Goal: Task Accomplishment & Management: Complete application form

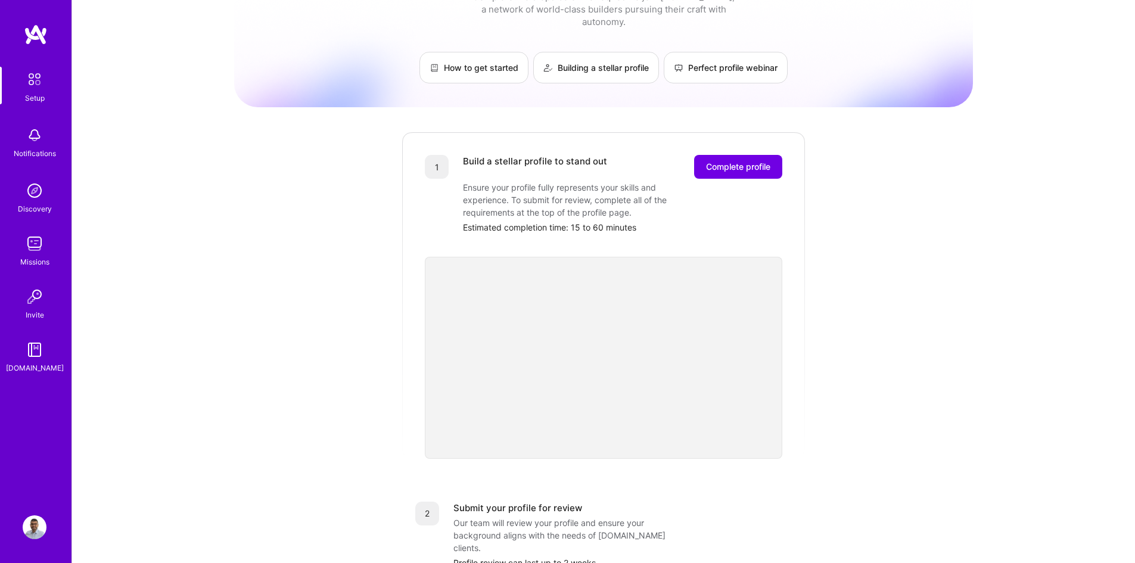
scroll to position [45, 0]
click at [735, 163] on span "Complete profile" at bounding box center [738, 169] width 64 height 12
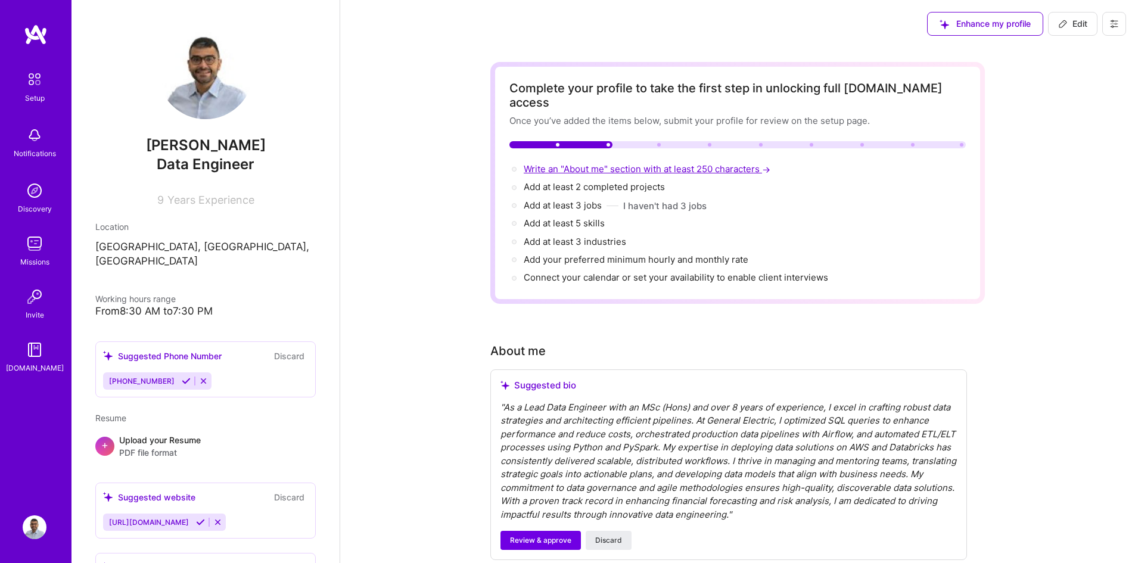
click at [614, 163] on span "Write an "About me" section with at least 250 characters →" at bounding box center [648, 168] width 249 height 11
select select "US"
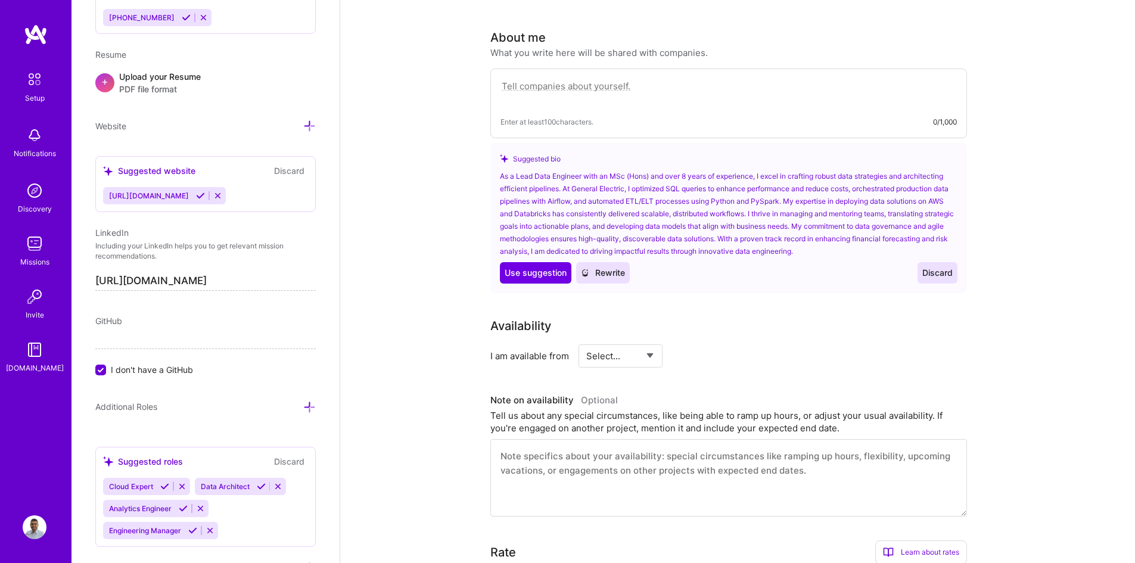
scroll to position [328, 0]
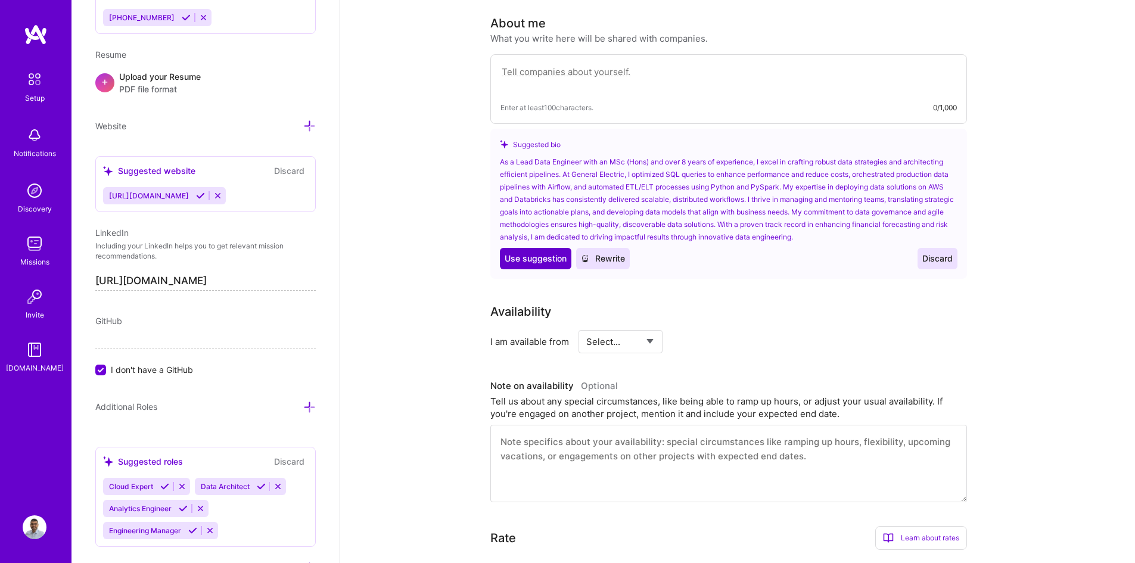
click at [550, 253] on span "Use suggestion" at bounding box center [536, 259] width 62 height 12
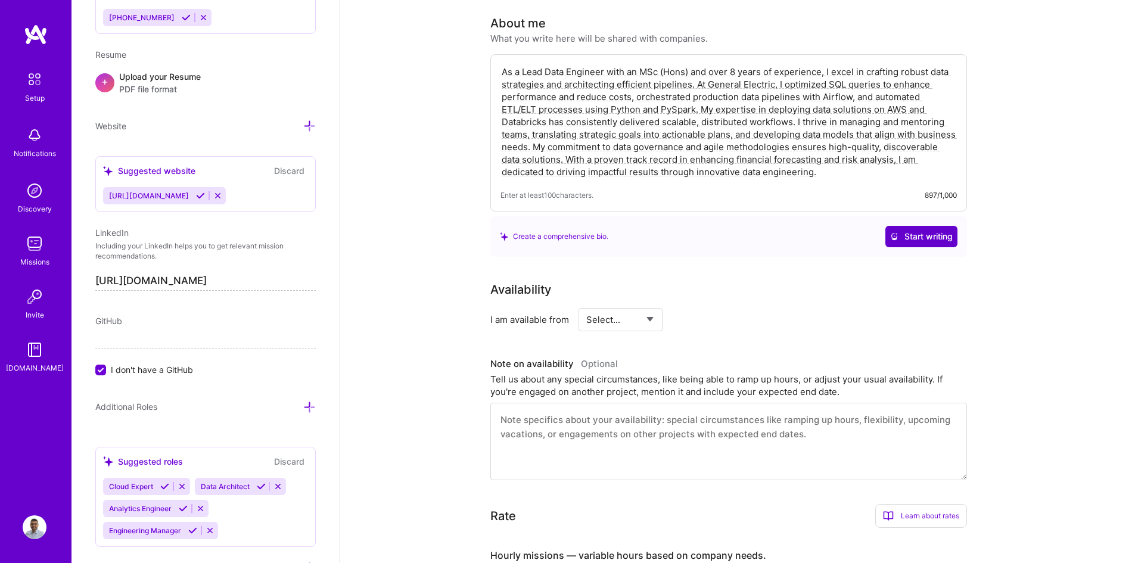
click at [941, 229] on button "Start writing" at bounding box center [921, 236] width 72 height 21
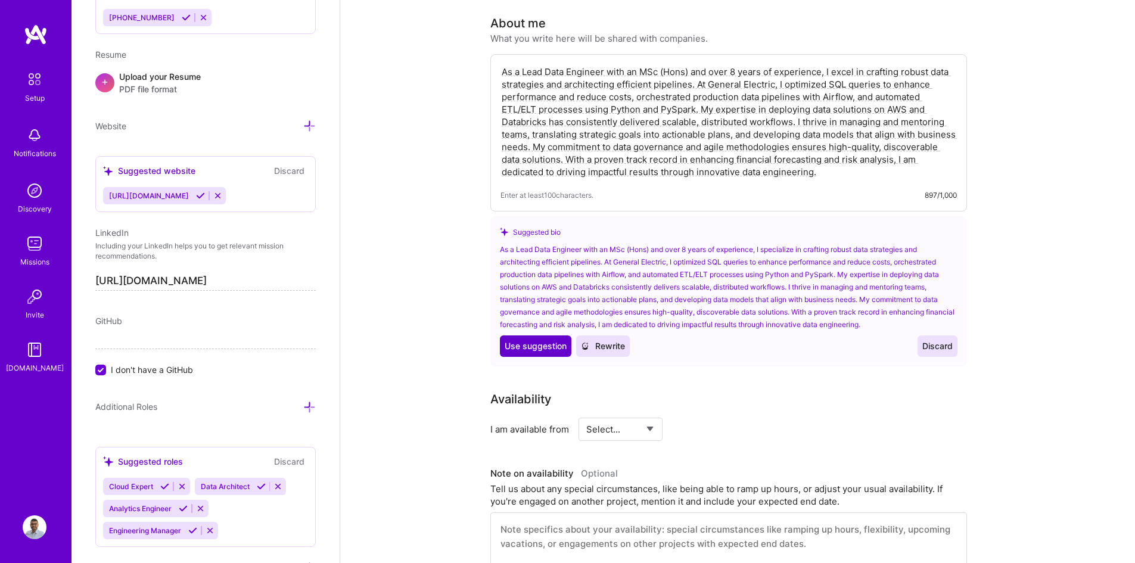
click at [545, 340] on span "Use suggestion" at bounding box center [536, 346] width 62 height 12
type textarea "As a Lead Data Engineer with an MSc (Hons) and over 8 years of experience, I sp…"
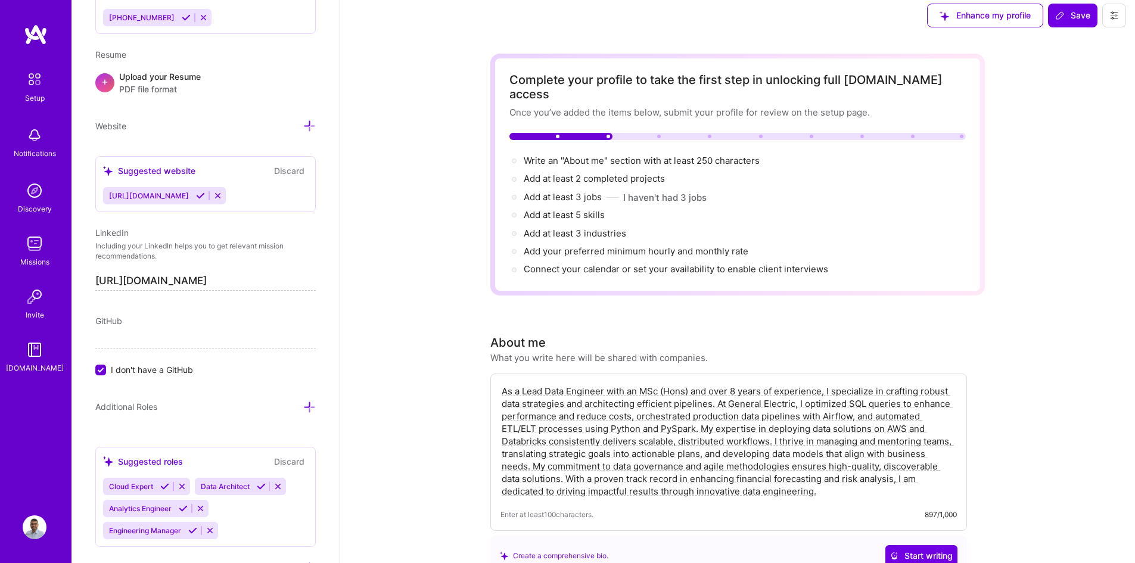
scroll to position [0, 0]
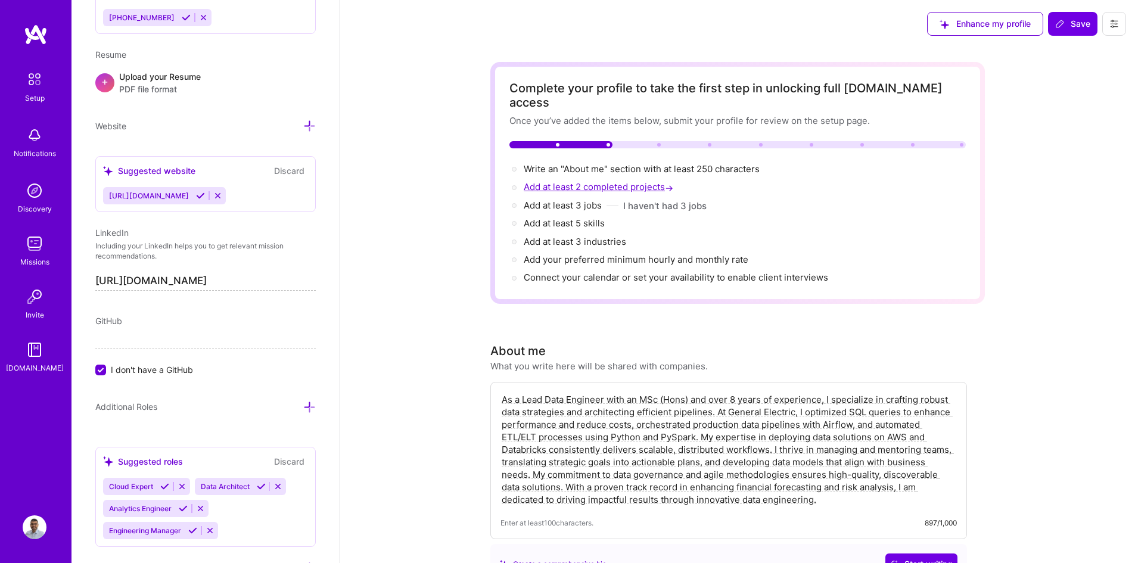
click at [627, 181] on span "Add at least 2 completed projects →" at bounding box center [600, 186] width 152 height 11
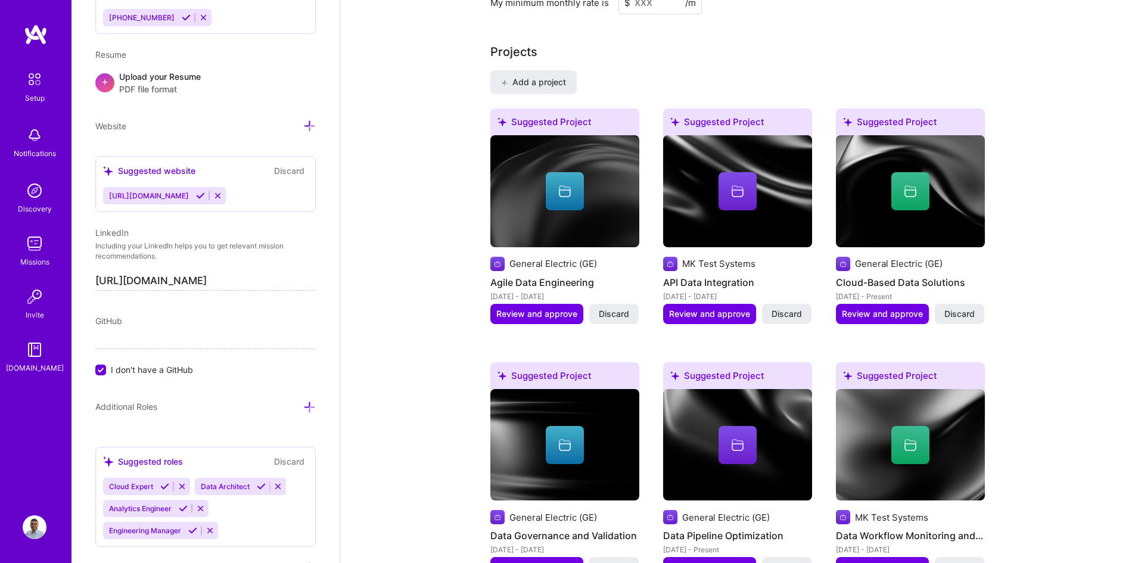
scroll to position [1033, 0]
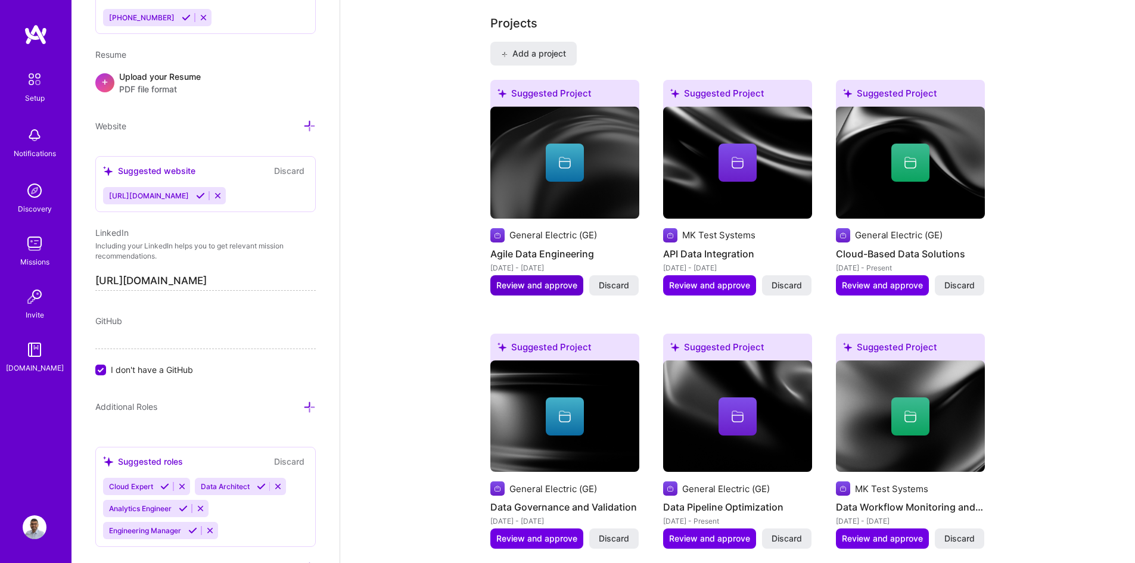
click at [555, 279] on span "Review and approve" at bounding box center [536, 285] width 81 height 12
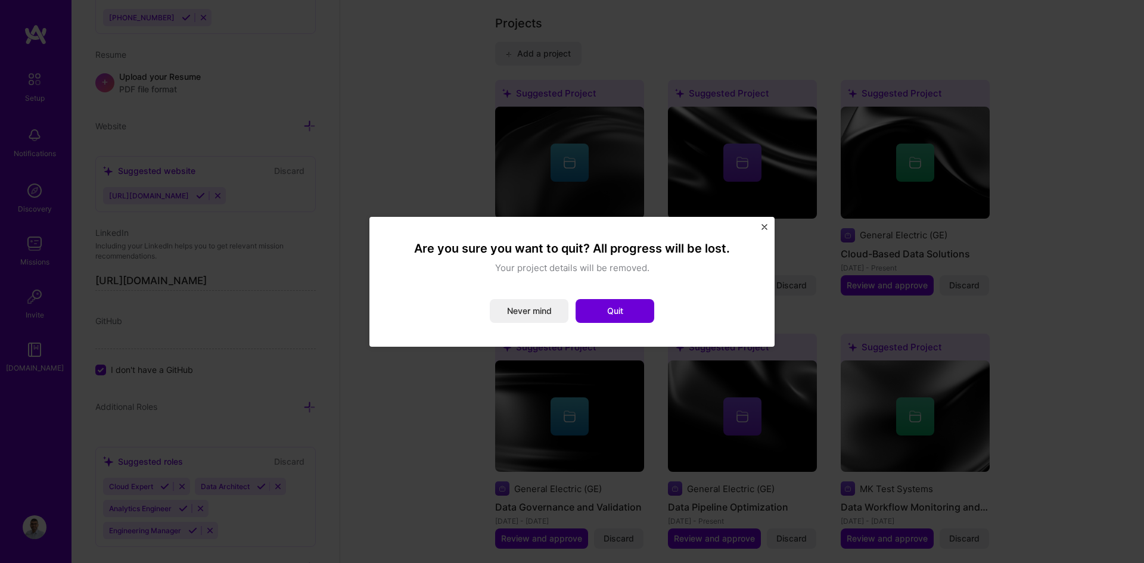
click at [772, 221] on div "Are you sure you want to quit? All progress will be lost. Your project details …" at bounding box center [571, 282] width 405 height 130
click at [763, 227] on img "Close" at bounding box center [765, 227] width 6 height 6
click at [586, 310] on button "Quit" at bounding box center [615, 311] width 79 height 24
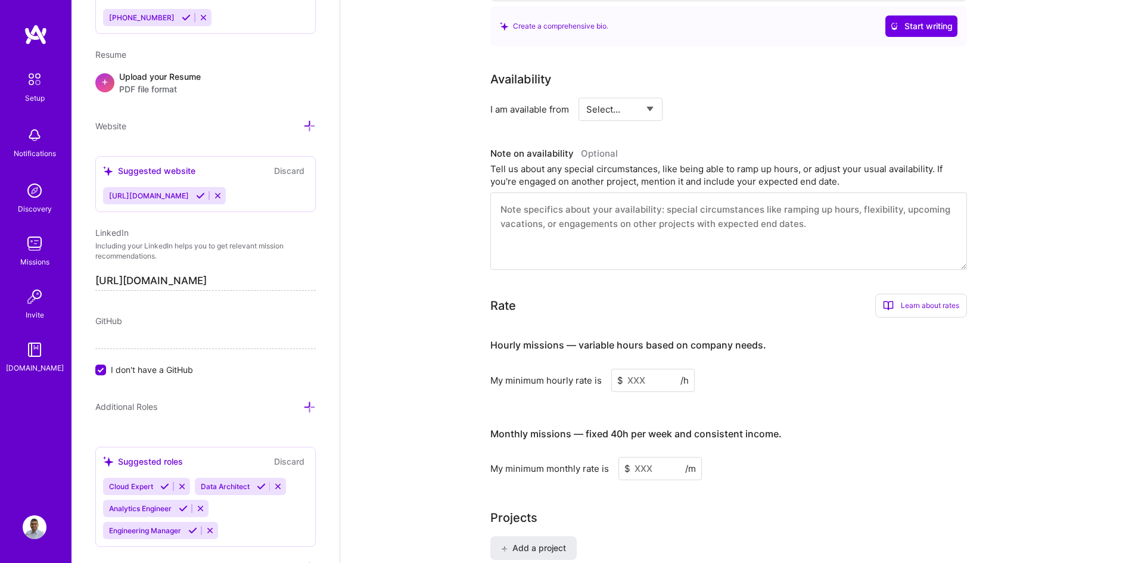
scroll to position [0, 0]
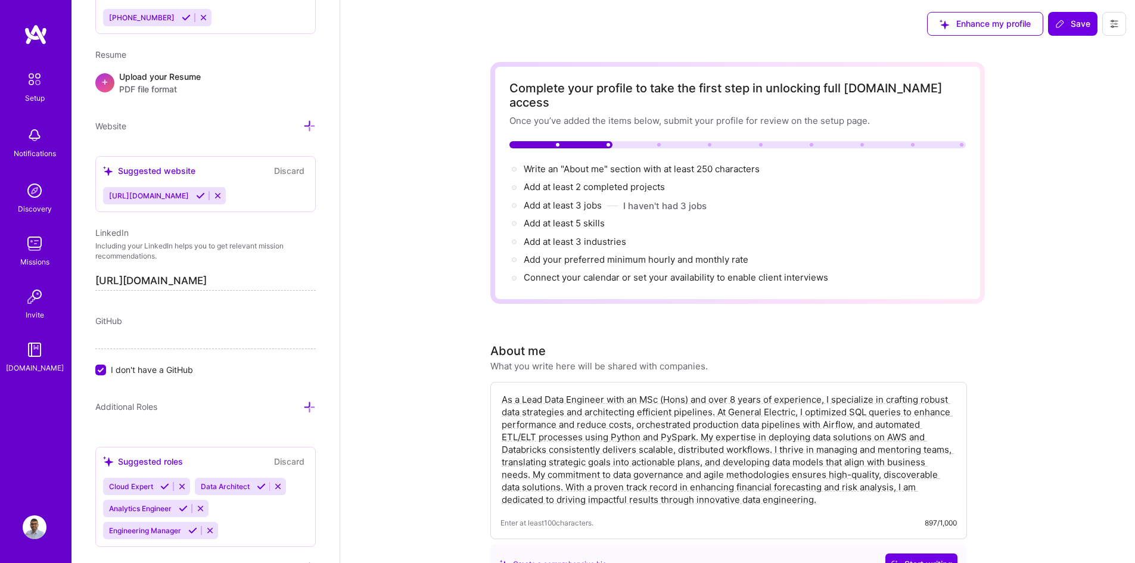
click at [614, 428] on textarea "As a Lead Data Engineer with an MSc (Hons) and over 8 years of experience, I sp…" at bounding box center [729, 449] width 456 height 115
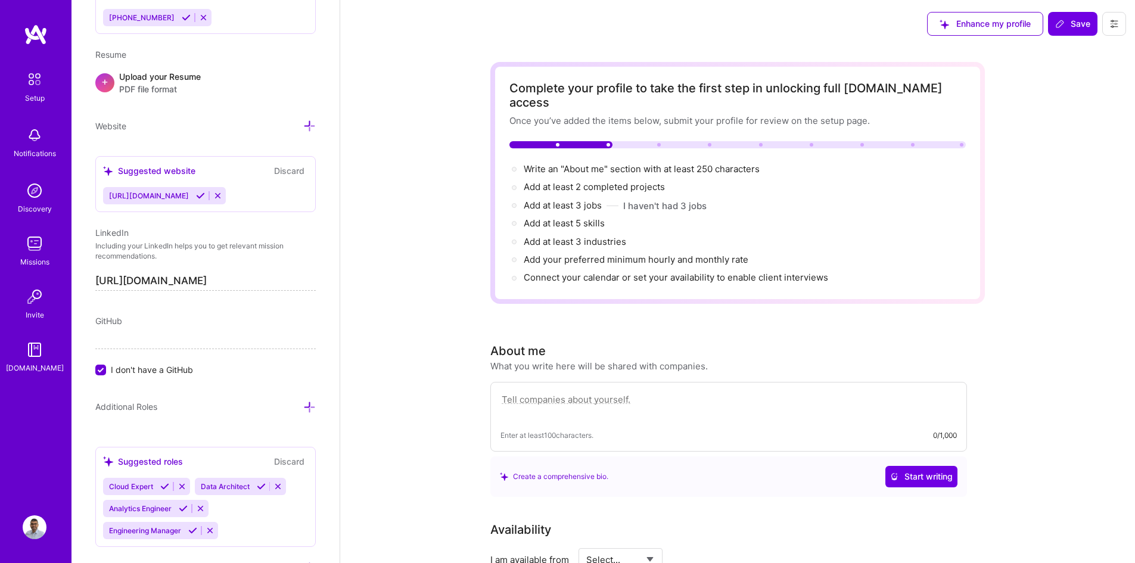
click at [556, 392] on textarea at bounding box center [729, 405] width 456 height 27
paste textarea "An MSc (Hons) Lead Data Engineer with over 8 years of experience designing data…"
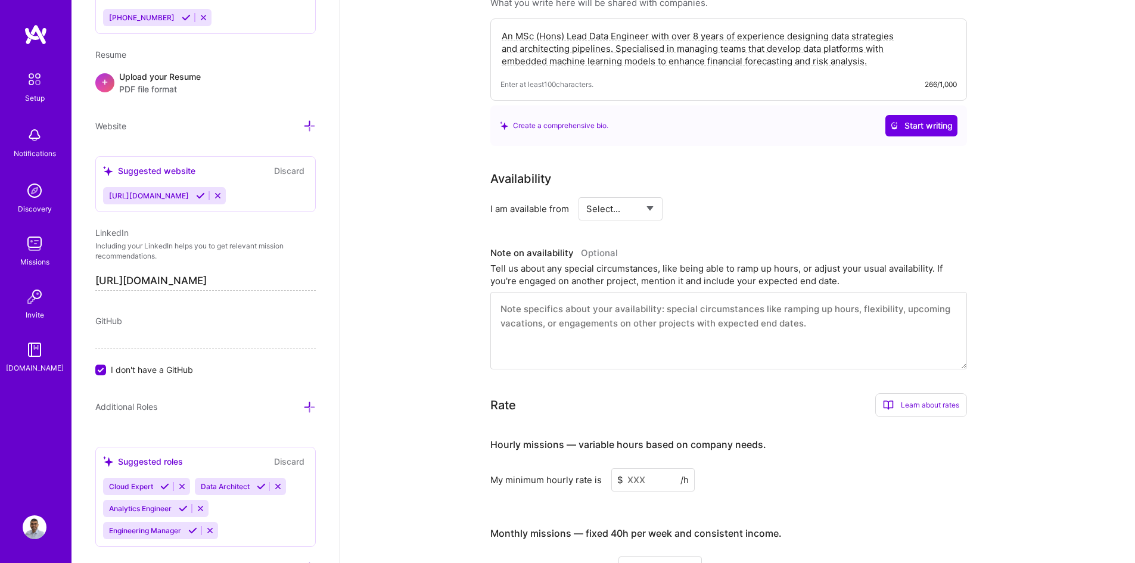
scroll to position [358, 0]
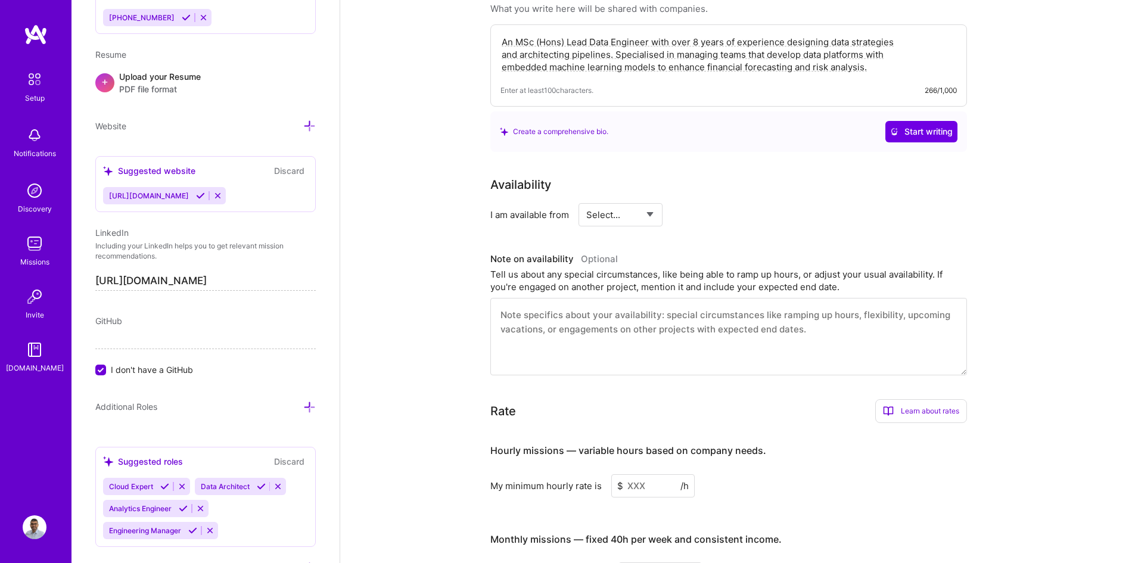
type textarea "An MSc (Hons) Lead Data Engineer with over 8 years of experience designing data…"
click at [621, 200] on select "Select... Right Now Future Date Not Available" at bounding box center [620, 215] width 69 height 30
select select "Right Now"
click at [586, 200] on select "Select... Right Now Future Date Not Available" at bounding box center [620, 215] width 69 height 30
click at [561, 250] on div "Note on availability Optional" at bounding box center [554, 259] width 128 height 18
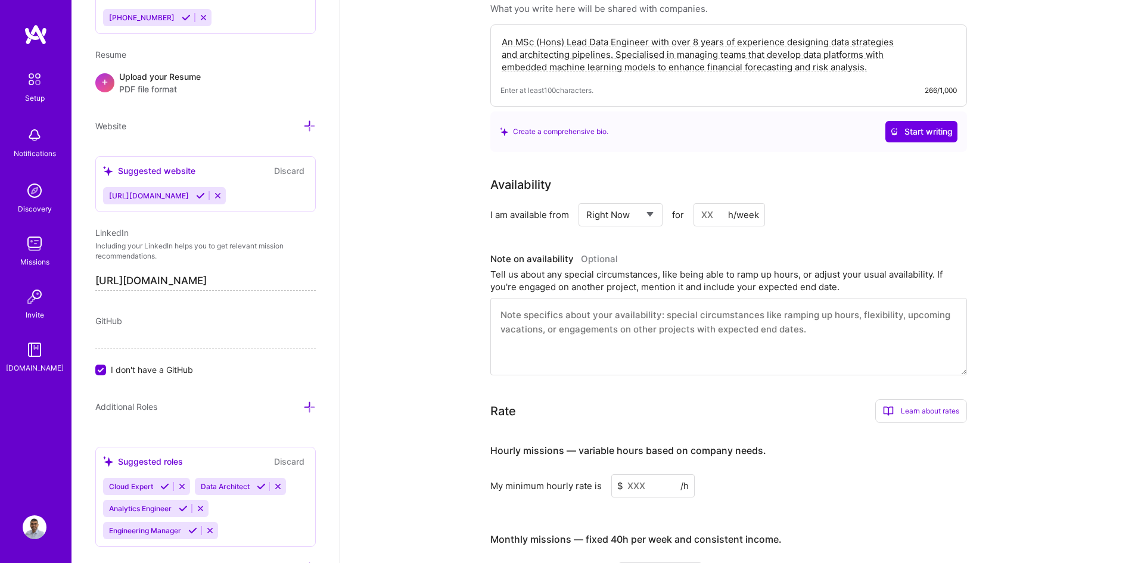
click at [570, 315] on textarea at bounding box center [728, 336] width 477 height 77
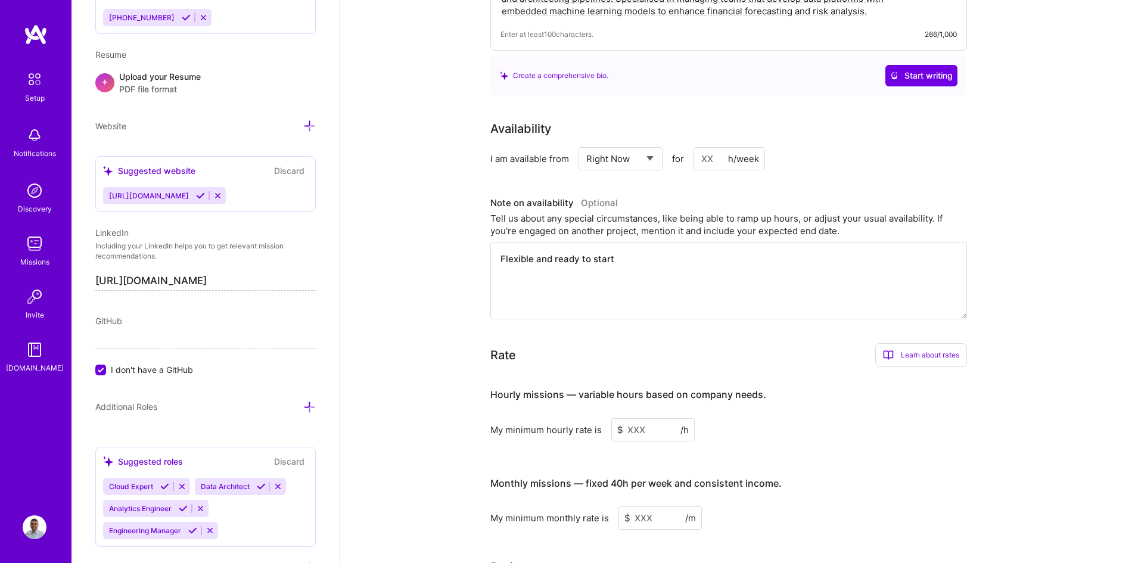
scroll to position [417, 0]
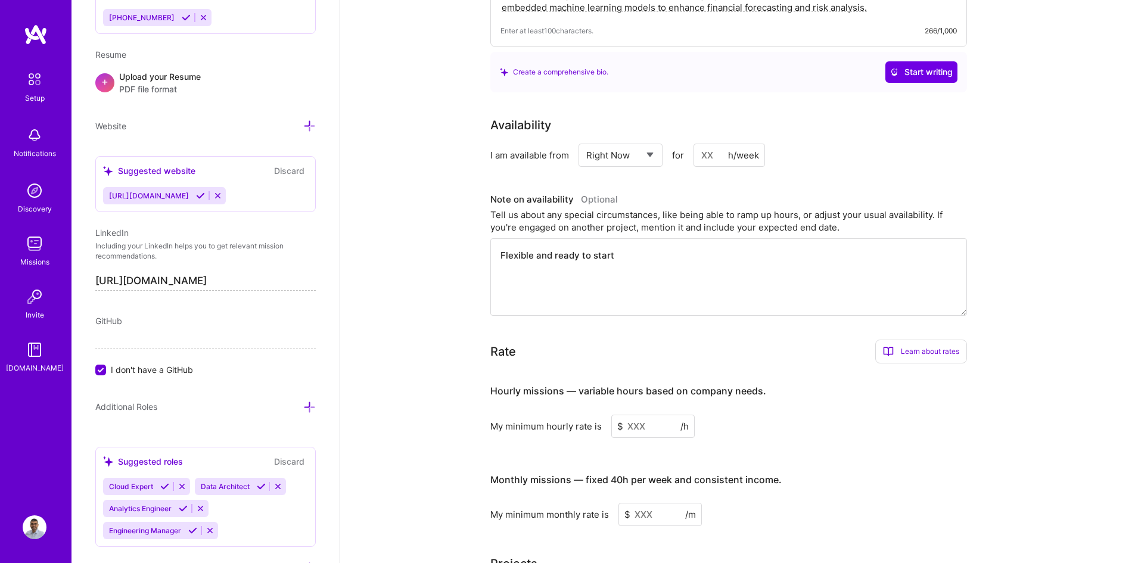
type textarea "Flexible and ready to start"
drag, startPoint x: 658, startPoint y: 410, endPoint x: 599, endPoint y: 413, distance: 59.1
click at [599, 415] on div "My minimum hourly rate is $ /h" at bounding box center [728, 426] width 477 height 23
type input "3"
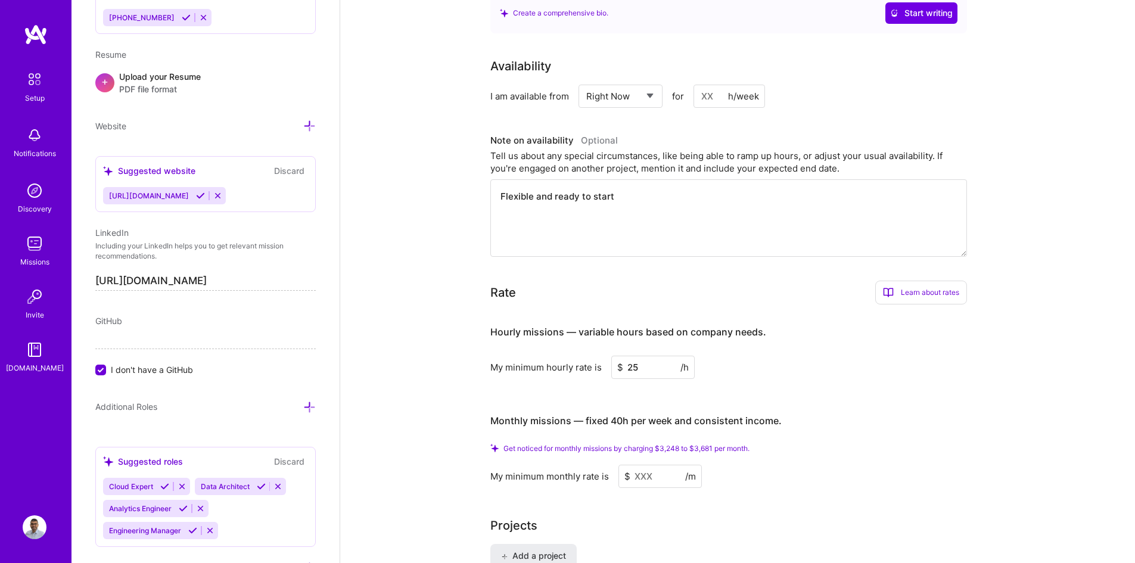
scroll to position [477, 0]
type input "25"
click at [657, 464] on input at bounding box center [660, 475] width 83 height 23
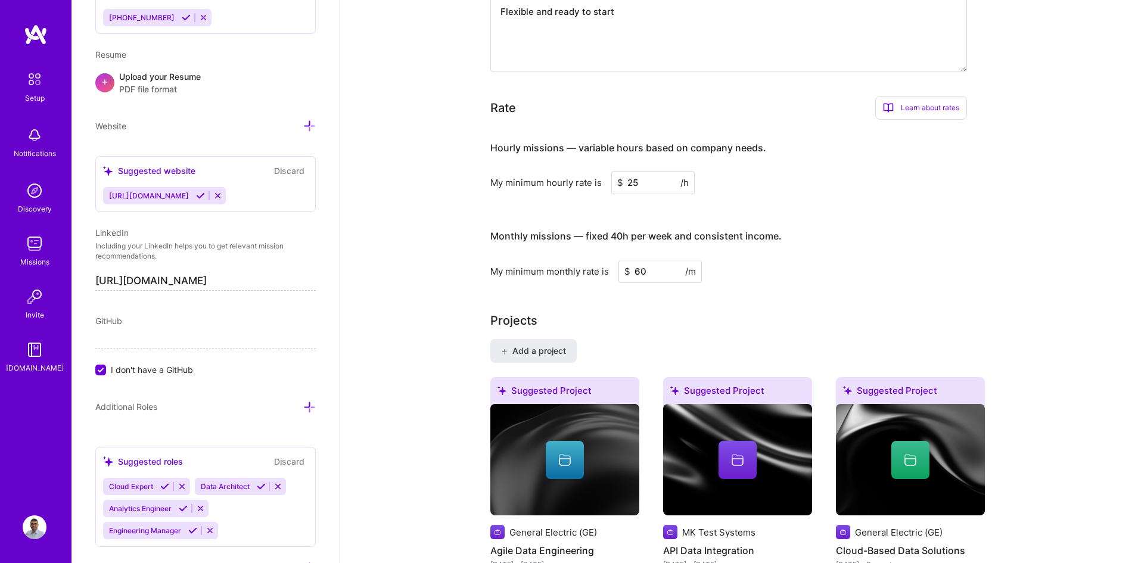
scroll to position [655, 0]
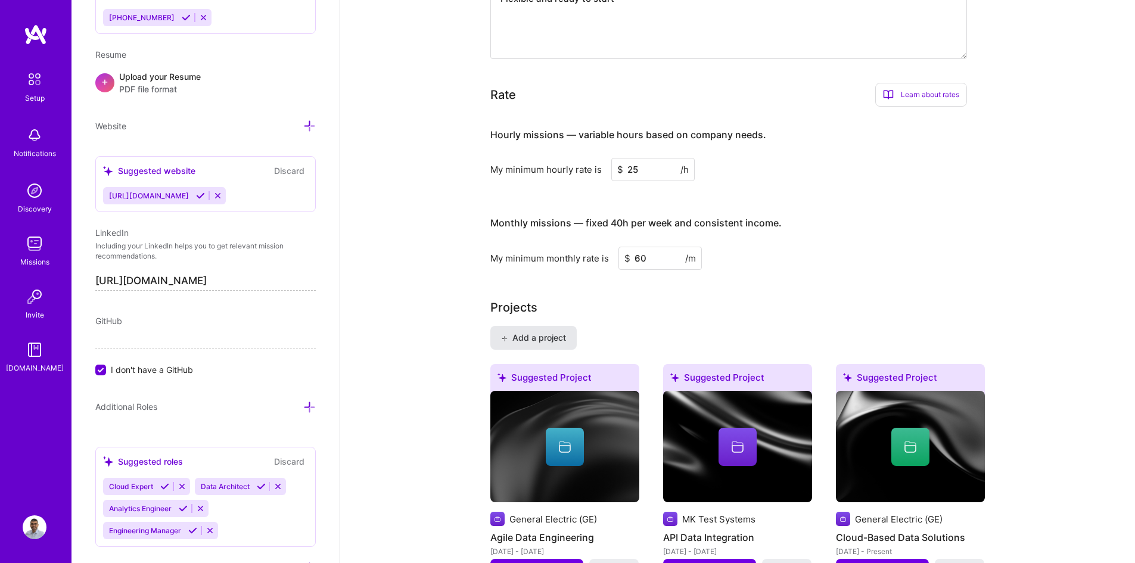
type input "60"
click at [539, 332] on span "Add a project" at bounding box center [533, 338] width 65 height 12
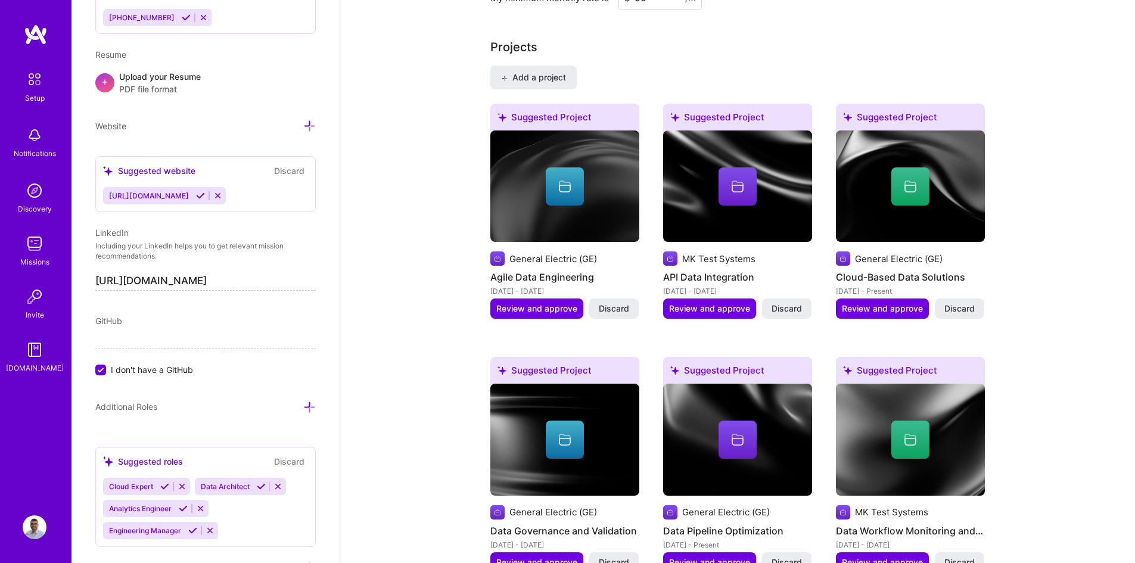
scroll to position [894, 0]
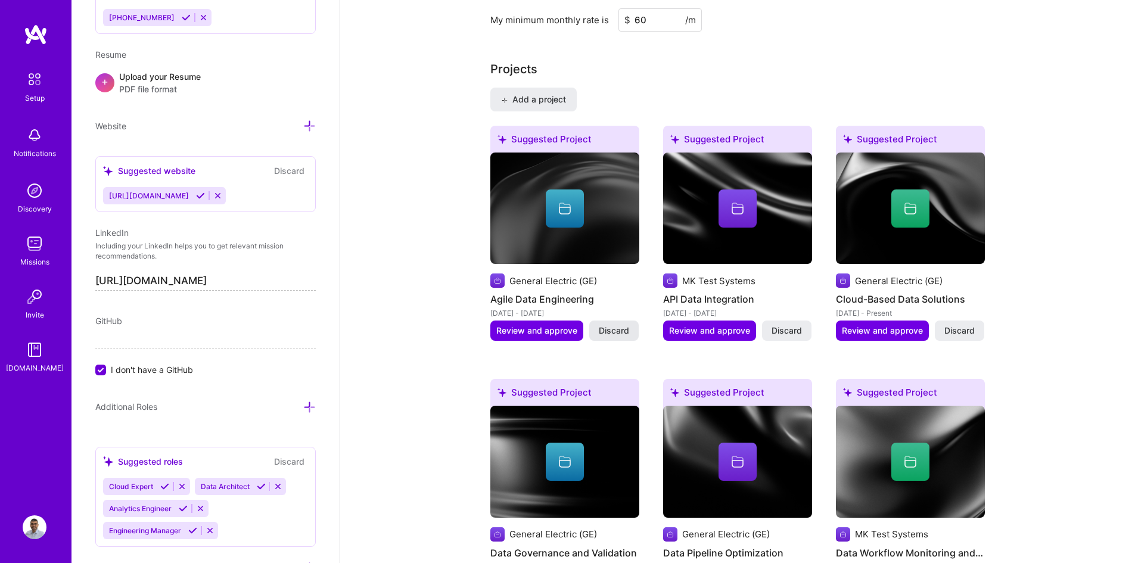
click at [598, 321] on button "Discard" at bounding box center [613, 331] width 49 height 20
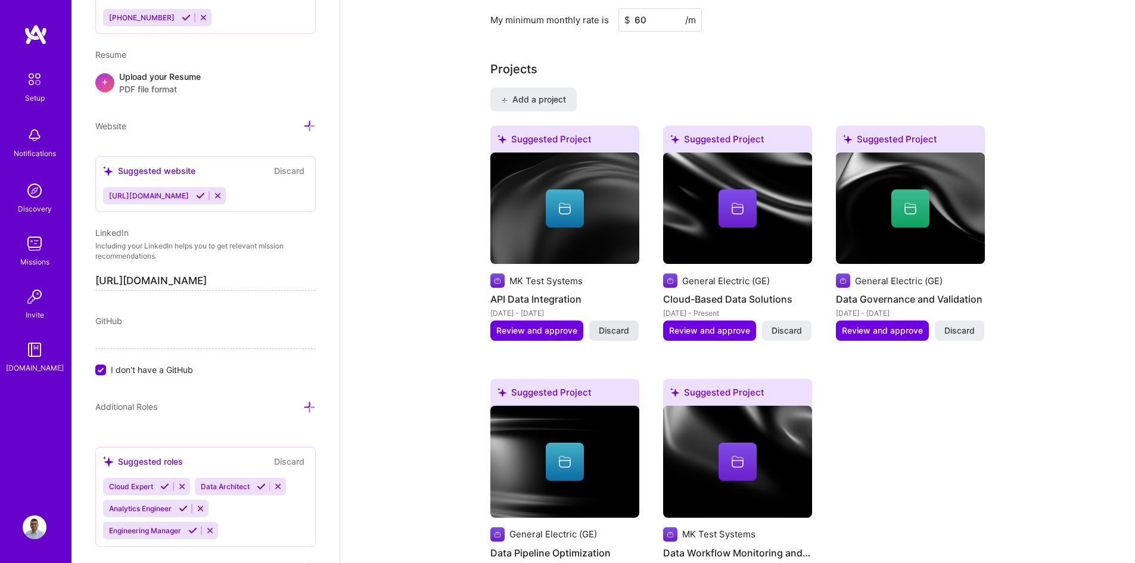
click at [599, 325] on span "Discard" at bounding box center [614, 331] width 30 height 12
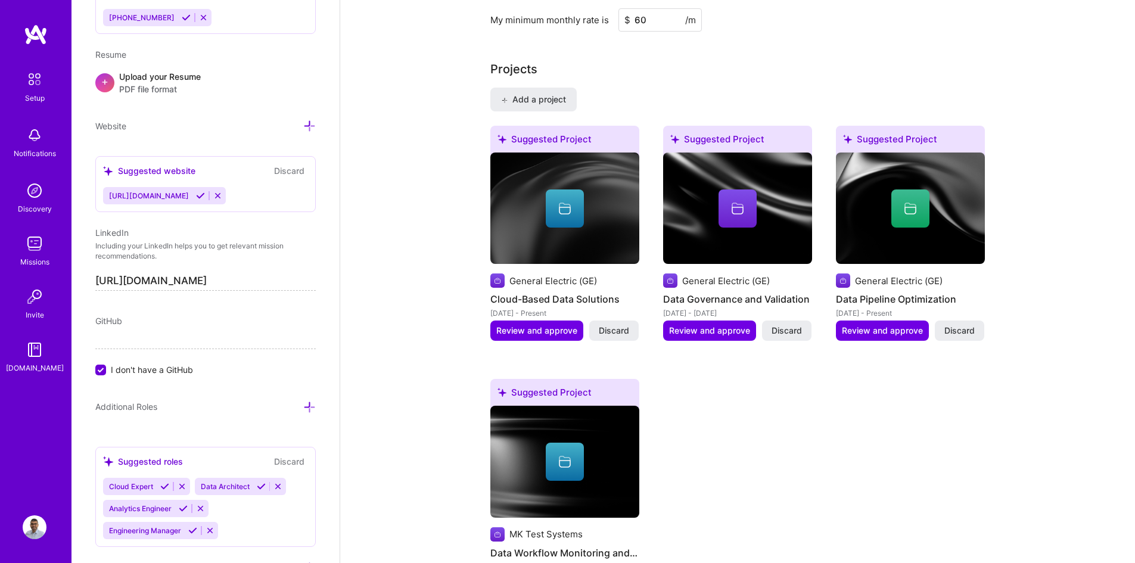
click at [599, 325] on span "Discard" at bounding box center [614, 331] width 30 height 12
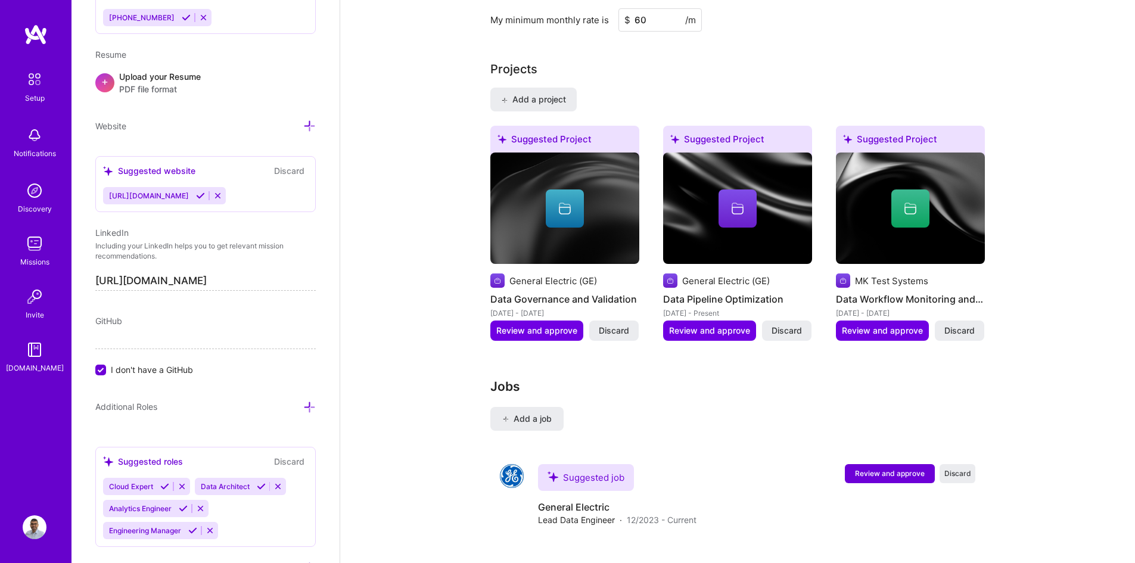
click at [599, 325] on span "Discard" at bounding box center [614, 331] width 30 height 12
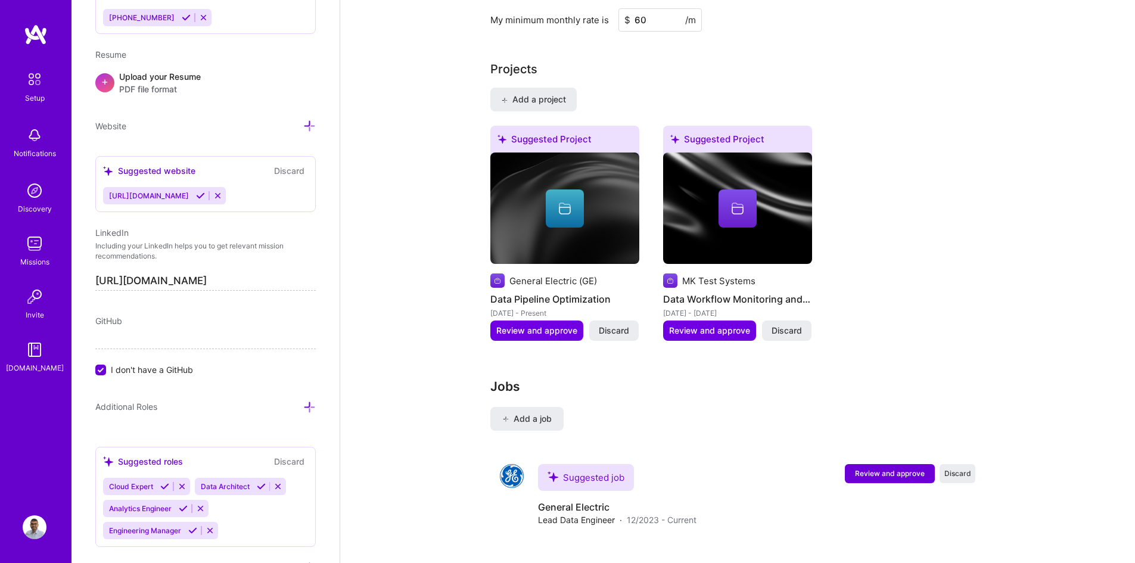
click at [599, 325] on span "Discard" at bounding box center [614, 331] width 30 height 12
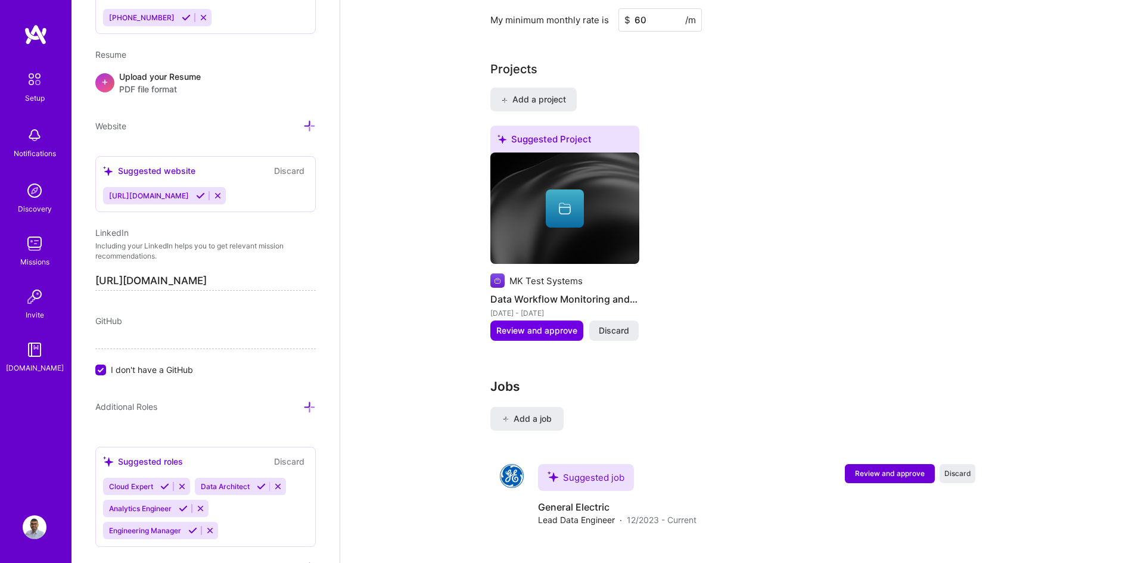
click at [604, 325] on span "Discard" at bounding box center [614, 331] width 30 height 12
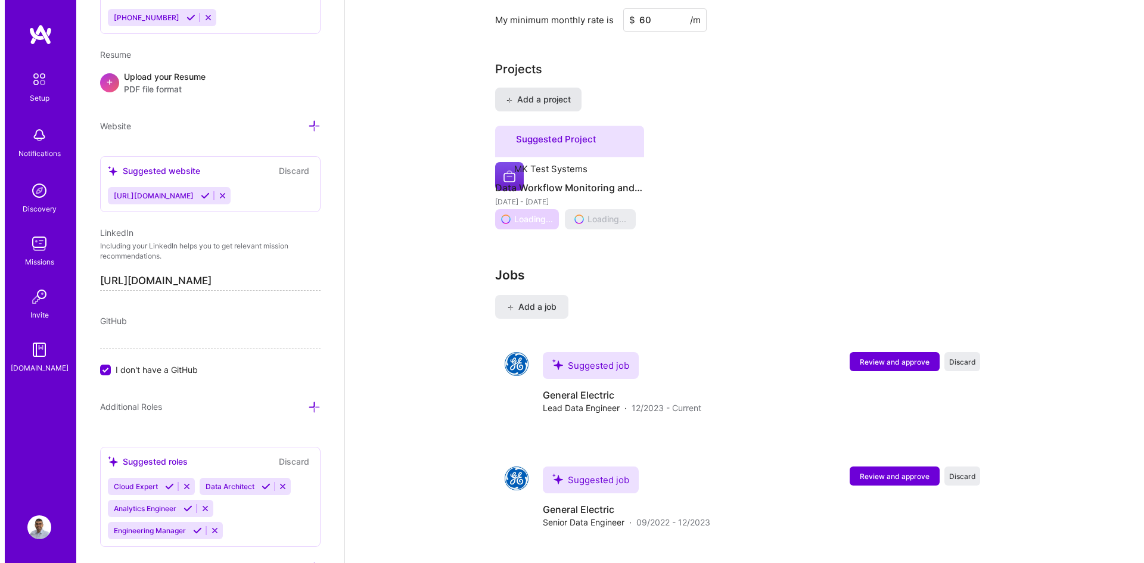
scroll to position [889, 0]
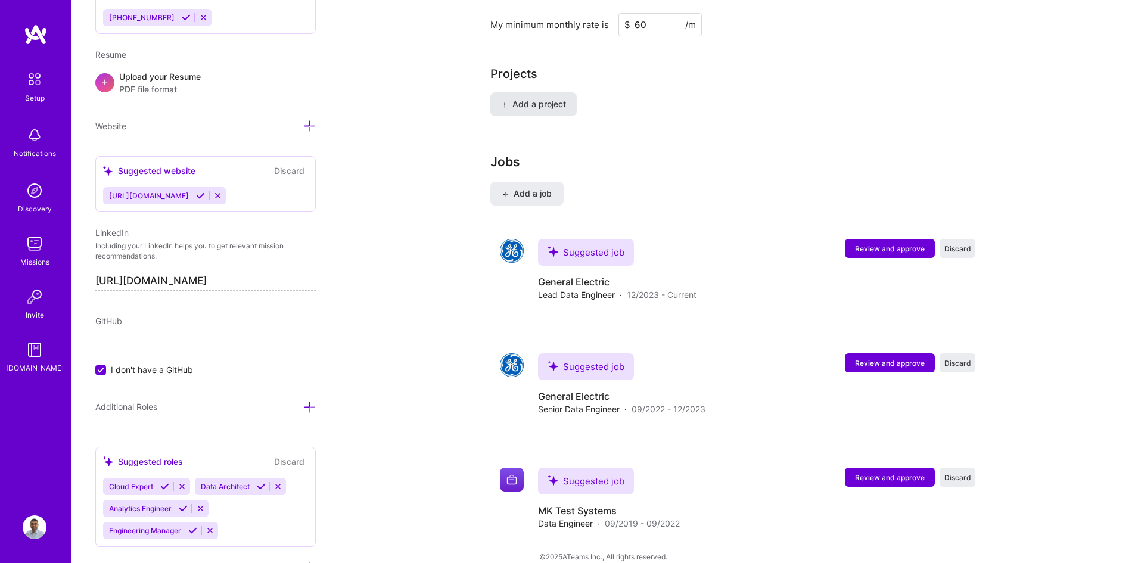
click at [541, 97] on button "Add a project" at bounding box center [533, 104] width 86 height 24
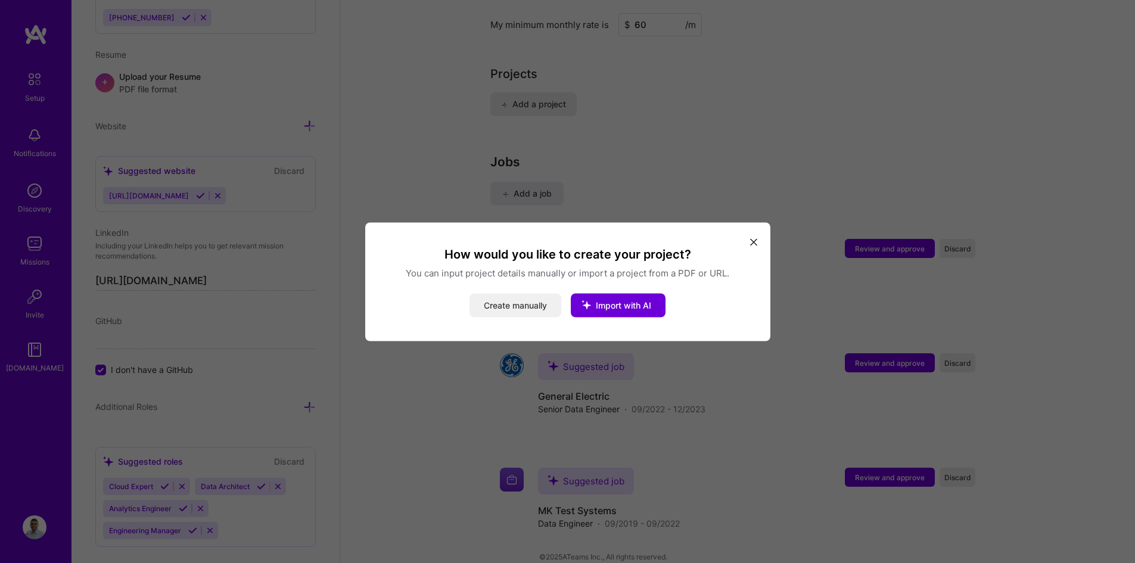
click at [537, 302] on button "Create manually" at bounding box center [516, 305] width 92 height 24
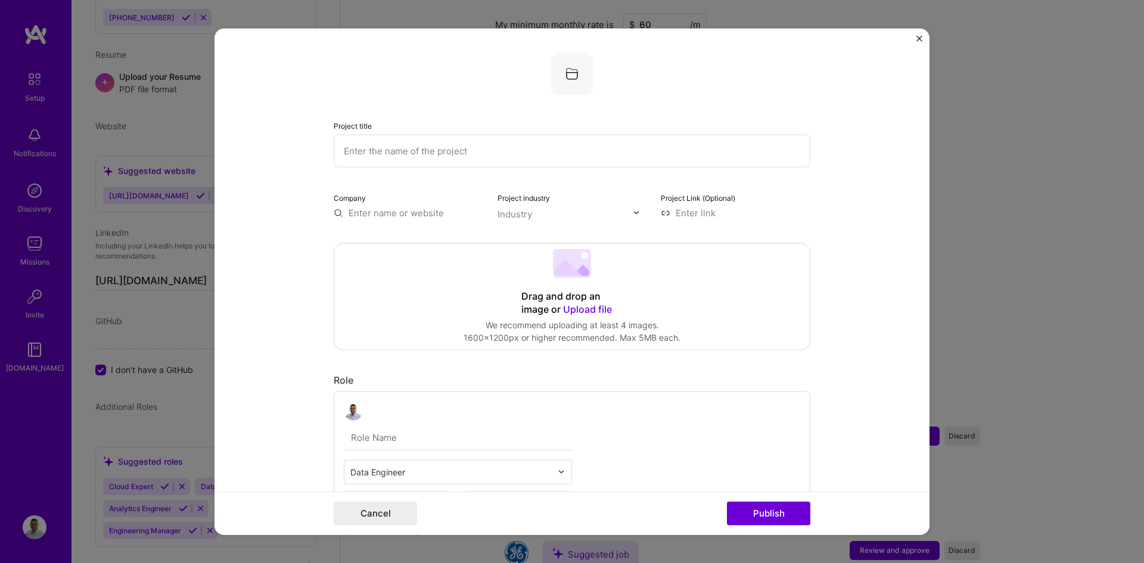
click at [406, 163] on input "text" at bounding box center [572, 150] width 477 height 33
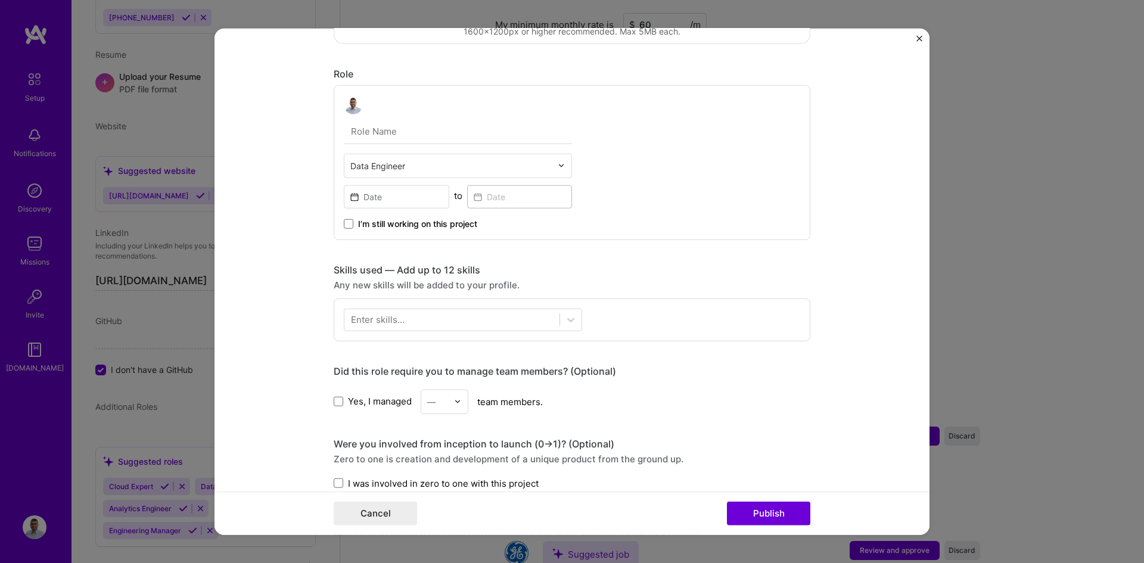
scroll to position [0, 0]
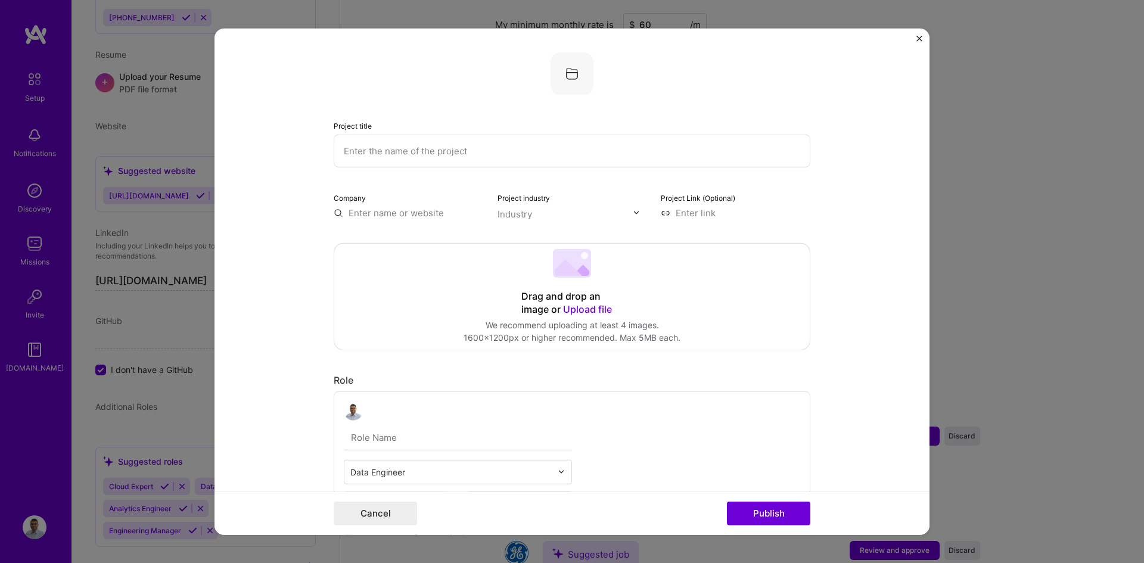
click at [498, 144] on input "text" at bounding box center [572, 150] width 477 height 33
paste input "Nasdaq 100 Stocks Analysis"
type input "Nasdaq 100 Stocks Analysis"
click at [419, 208] on input "text" at bounding box center [409, 212] width 150 height 13
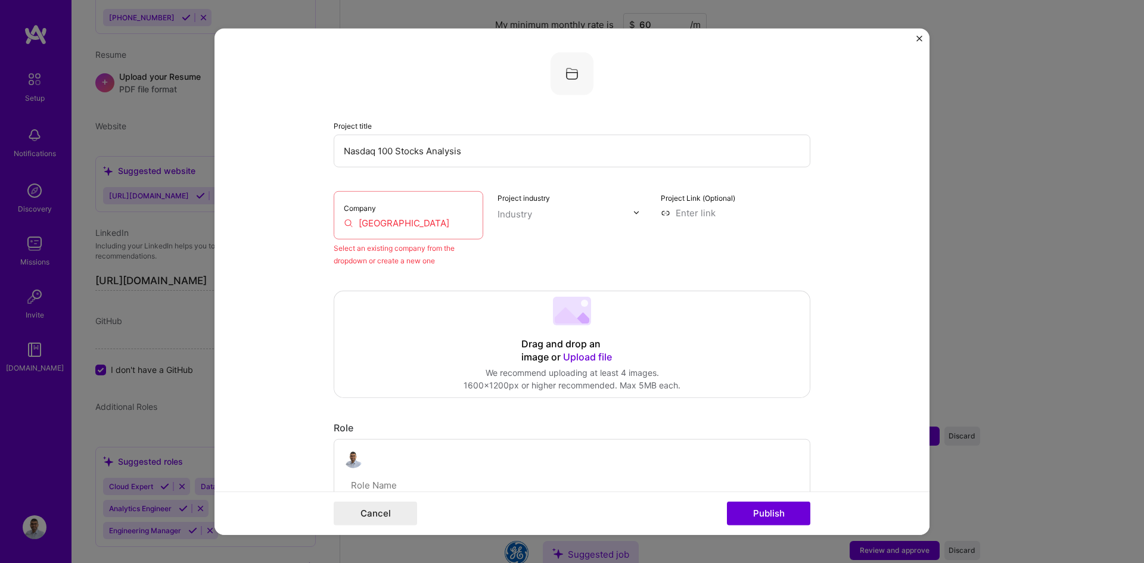
click at [449, 220] on input "[GEOGRAPHIC_DATA]" at bounding box center [408, 222] width 129 height 13
drag, startPoint x: 449, startPoint y: 220, endPoint x: 315, endPoint y: 228, distance: 134.3
click at [315, 228] on form "Project title Nasdaq 100 Stocks Analysis Company [GEOGRAPHIC_DATA] Select an ex…" at bounding box center [572, 281] width 715 height 507
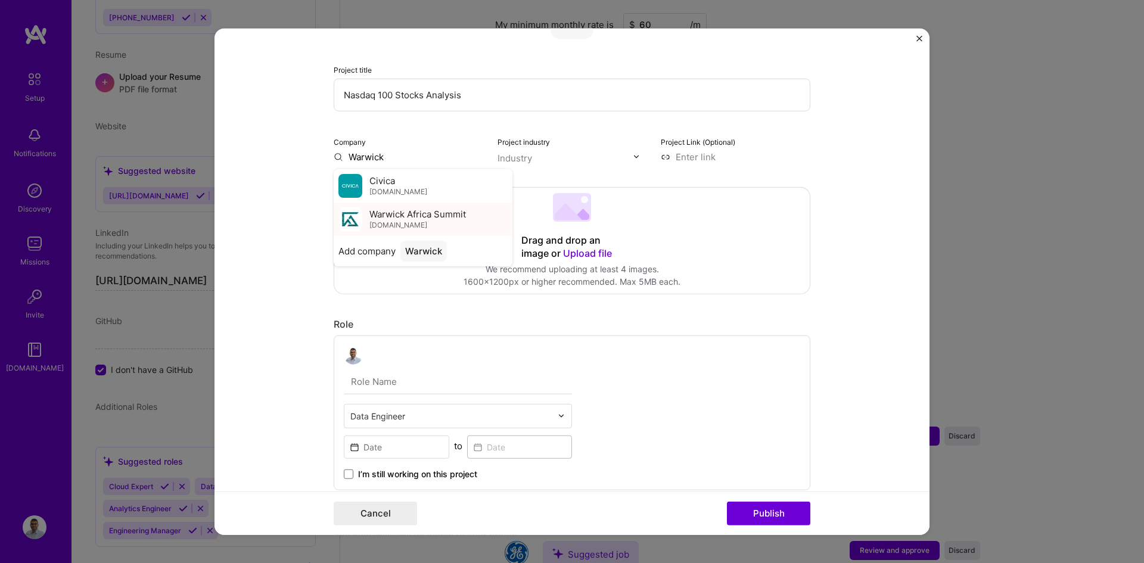
scroll to position [60, 0]
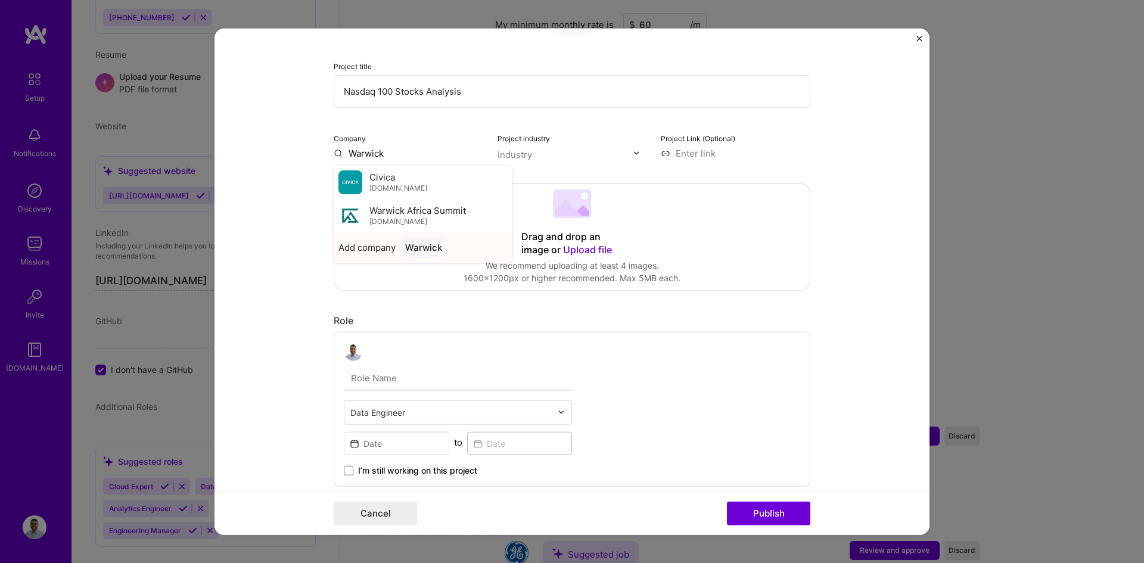
click at [419, 247] on div "Warwick" at bounding box center [423, 247] width 46 height 21
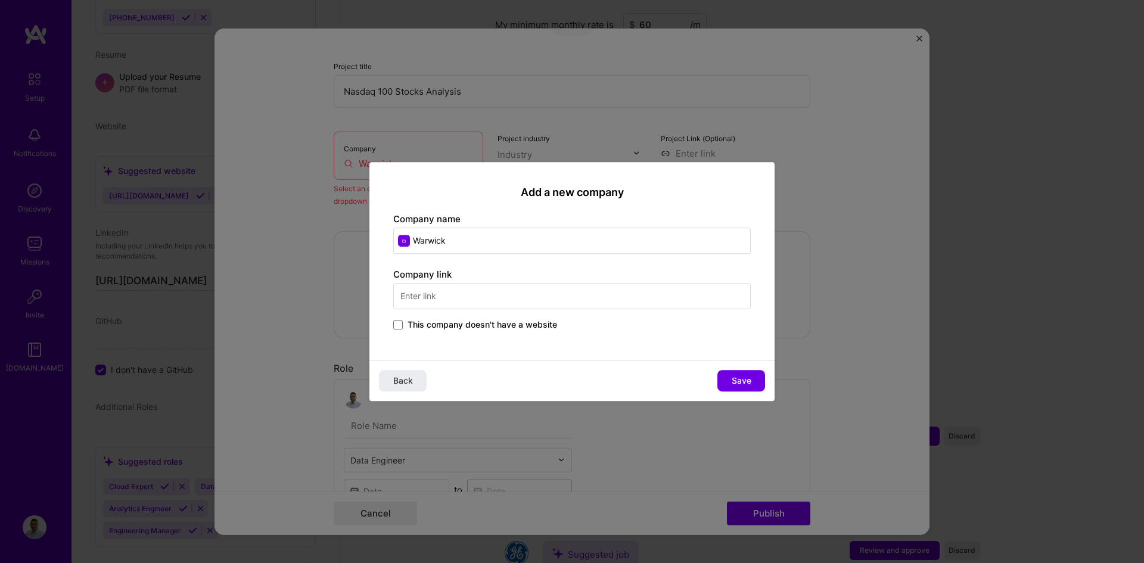
click at [150, 259] on div "Add a new company Company name Warwick Company link This company doesn't have a…" at bounding box center [572, 281] width 1144 height 563
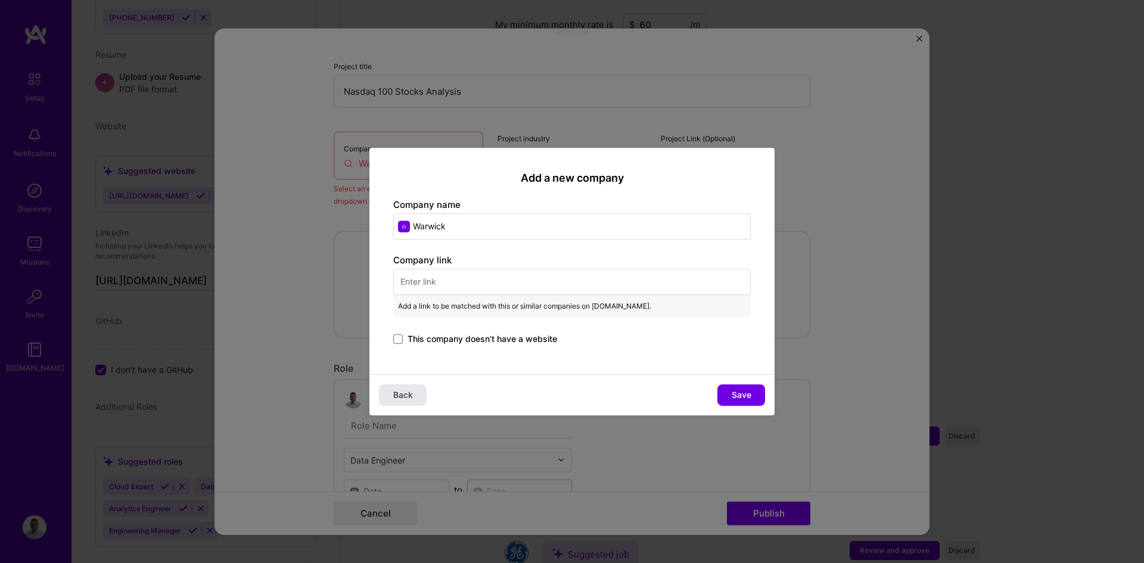
click at [419, 389] on button "Back" at bounding box center [403, 394] width 48 height 21
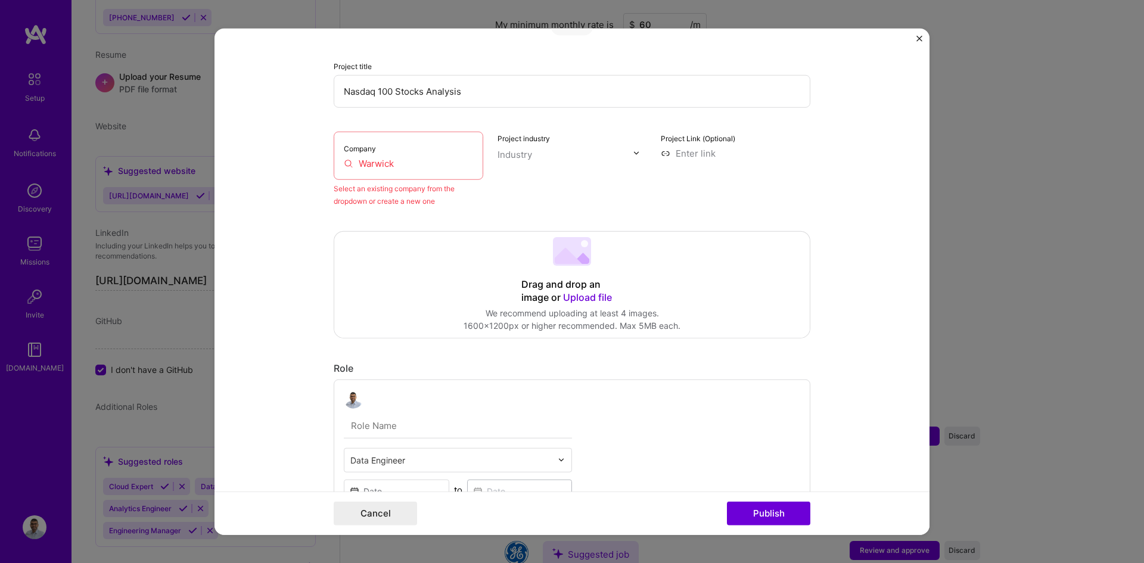
click at [526, 149] on div "Industry" at bounding box center [515, 154] width 35 height 13
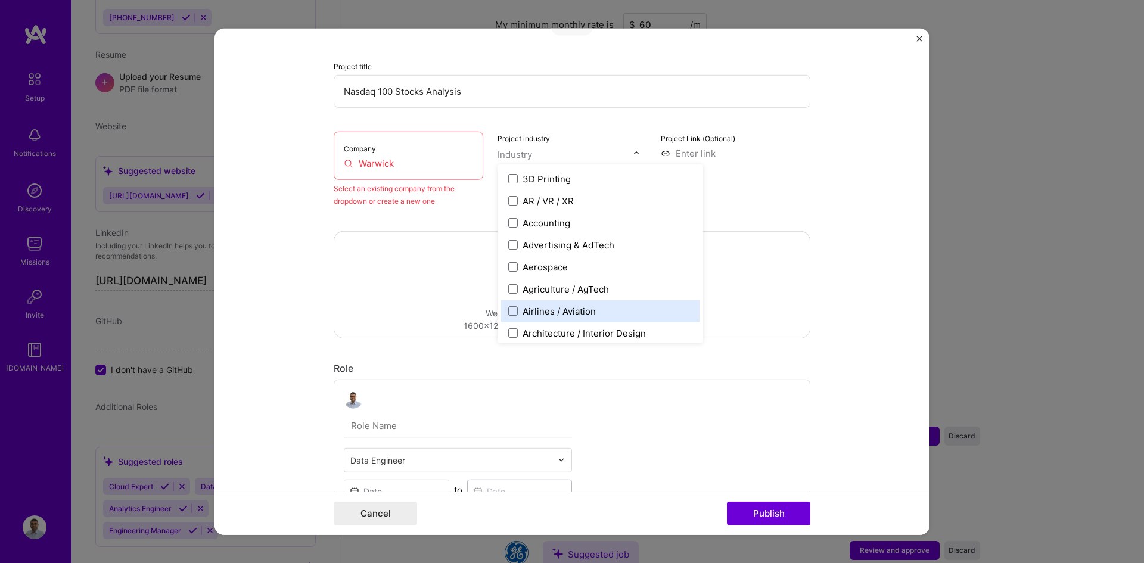
click at [568, 313] on div "Airlines / Aviation" at bounding box center [559, 310] width 73 height 13
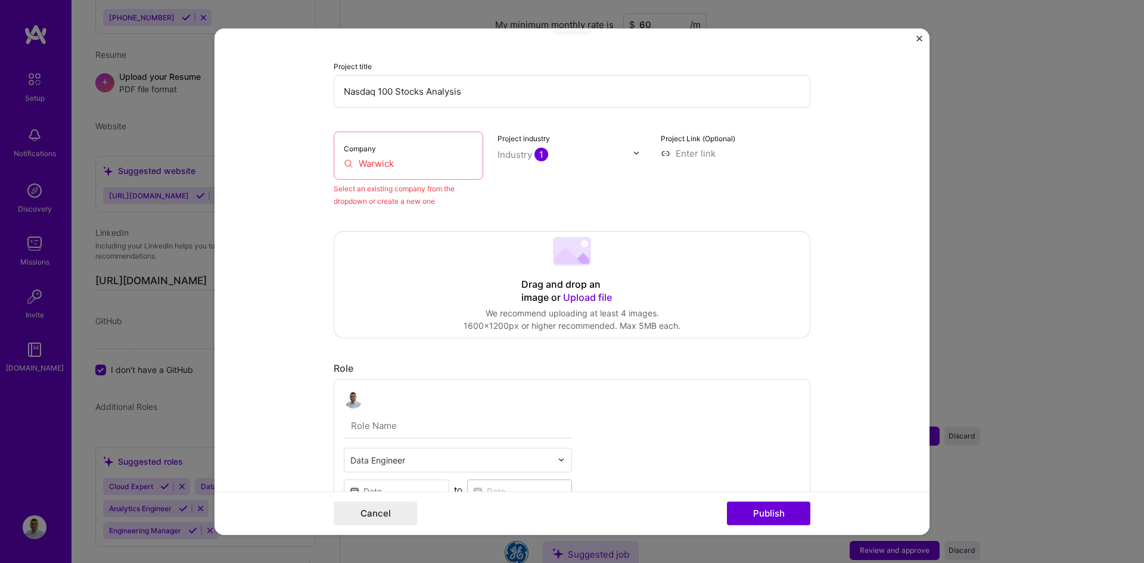
click at [692, 150] on input at bounding box center [736, 153] width 150 height 13
drag, startPoint x: 673, startPoint y: 201, endPoint x: 276, endPoint y: 421, distance: 453.4
click at [276, 421] on form "Project title Nasdaq 100 Stocks Analysis Company [GEOGRAPHIC_DATA] Select an ex…" at bounding box center [572, 281] width 715 height 507
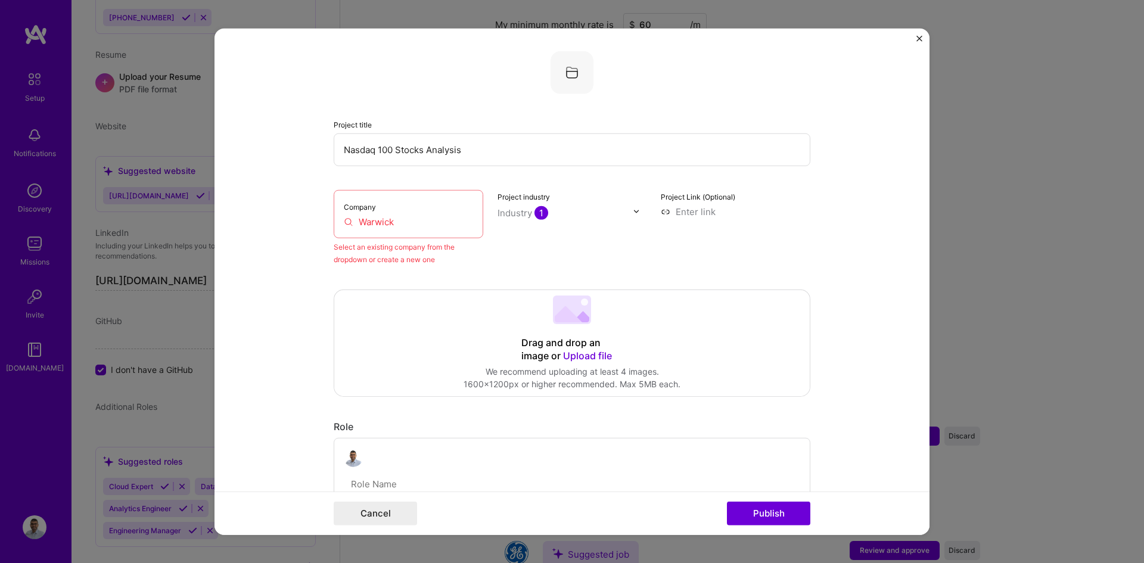
scroll to position [0, 0]
click at [381, 214] on div "Company Warwick" at bounding box center [409, 215] width 150 height 48
click at [384, 220] on input "Warwick" at bounding box center [408, 222] width 129 height 13
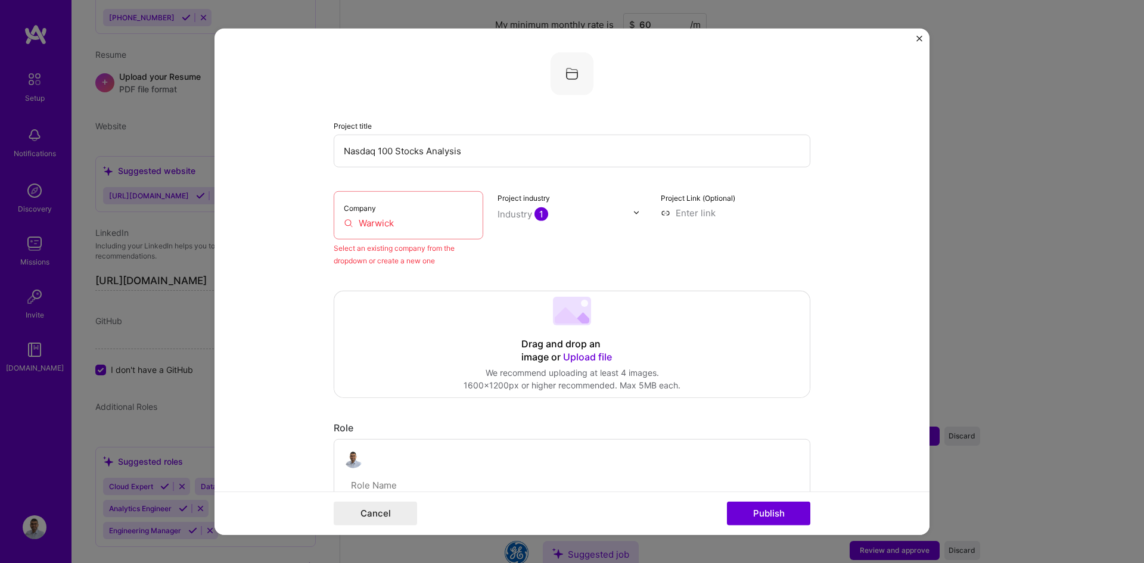
click at [384, 220] on input "Warwick" at bounding box center [408, 222] width 129 height 13
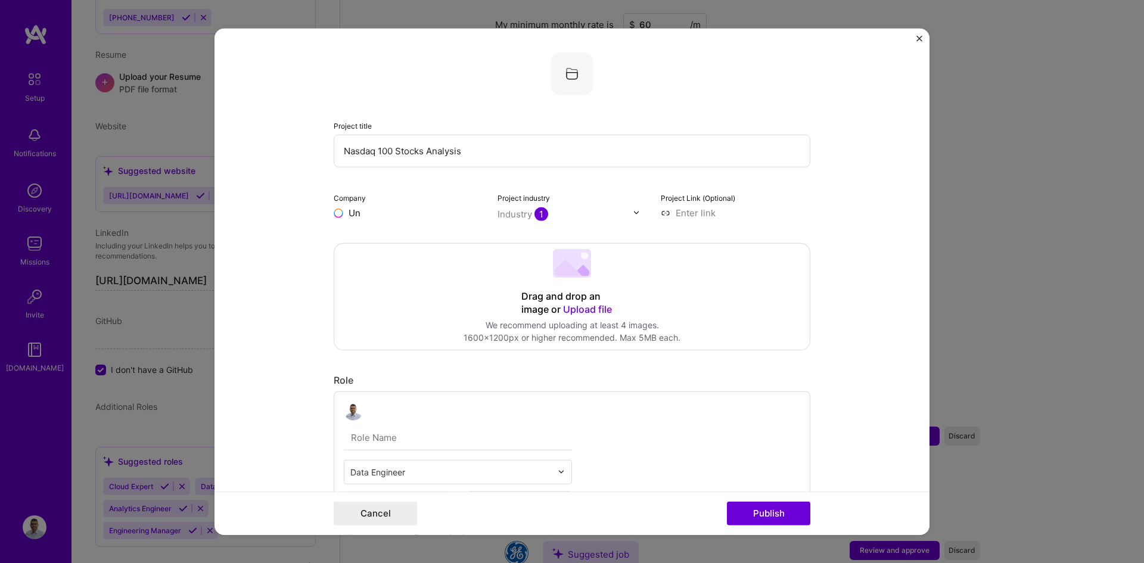
type input "U"
click at [439, 280] on div "Warwick Africa Summit [DOMAIN_NAME]" at bounding box center [417, 275] width 97 height 22
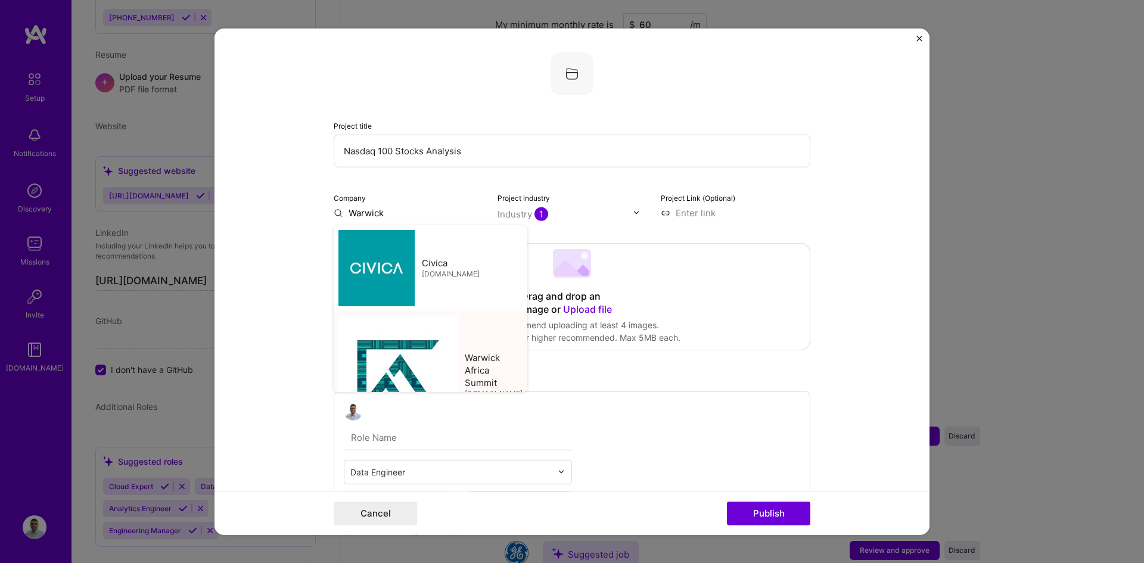
type input "Warwick Africa Summit"
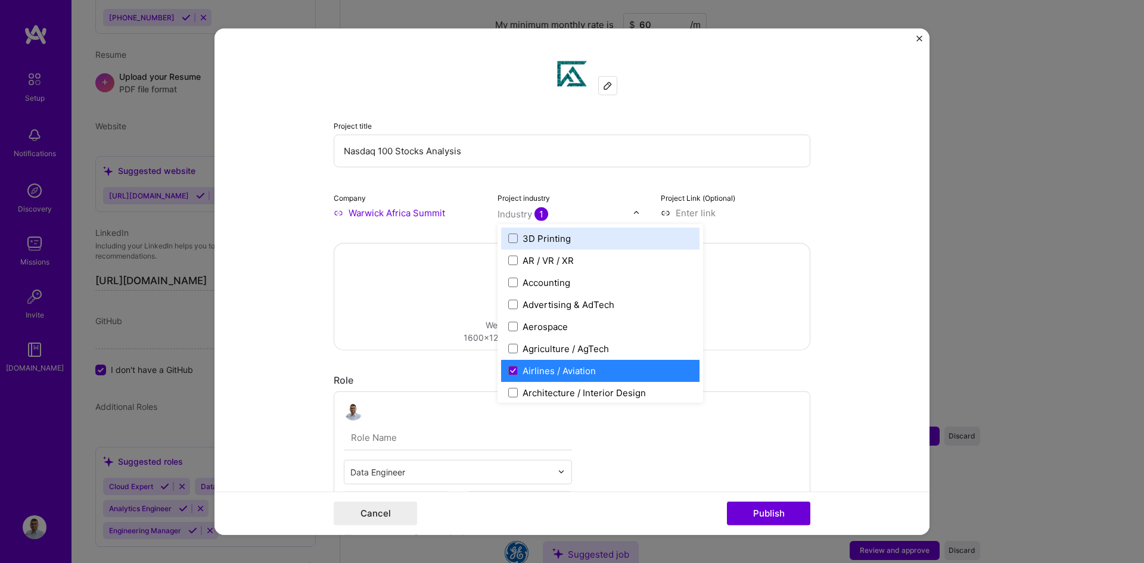
click at [546, 211] on input "text" at bounding box center [566, 213] width 136 height 13
click at [685, 210] on input at bounding box center [736, 212] width 150 height 13
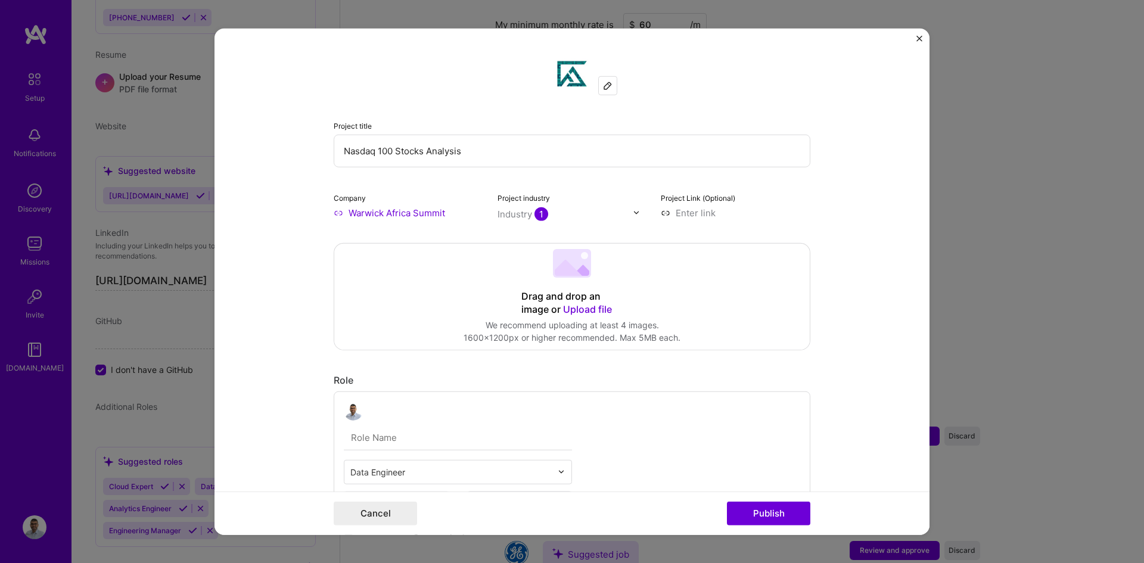
click at [701, 210] on input at bounding box center [736, 212] width 150 height 13
paste input "[URL][DOMAIN_NAME]"
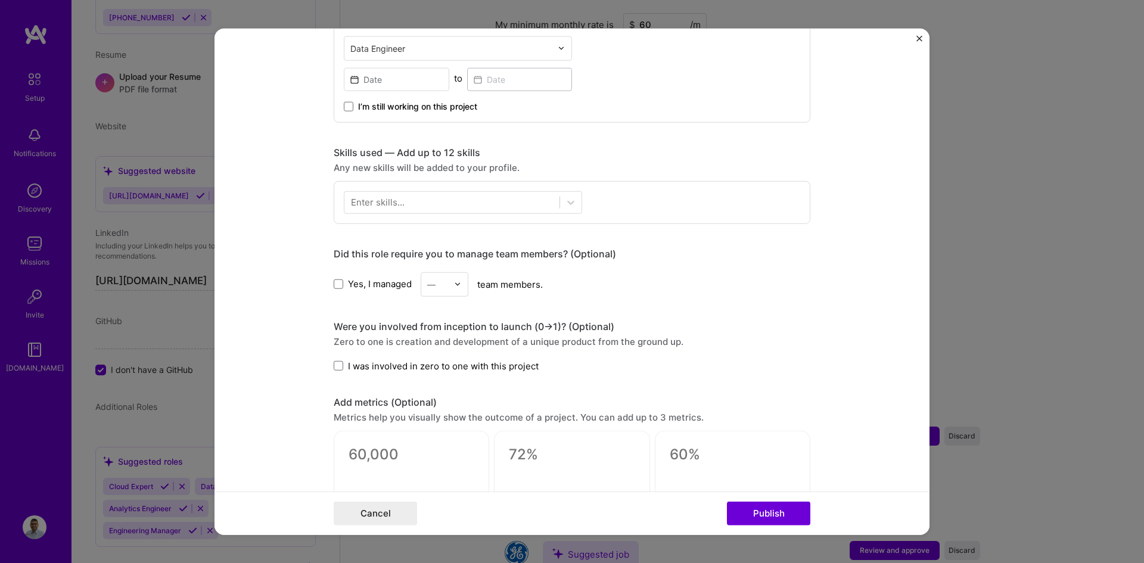
scroll to position [477, 0]
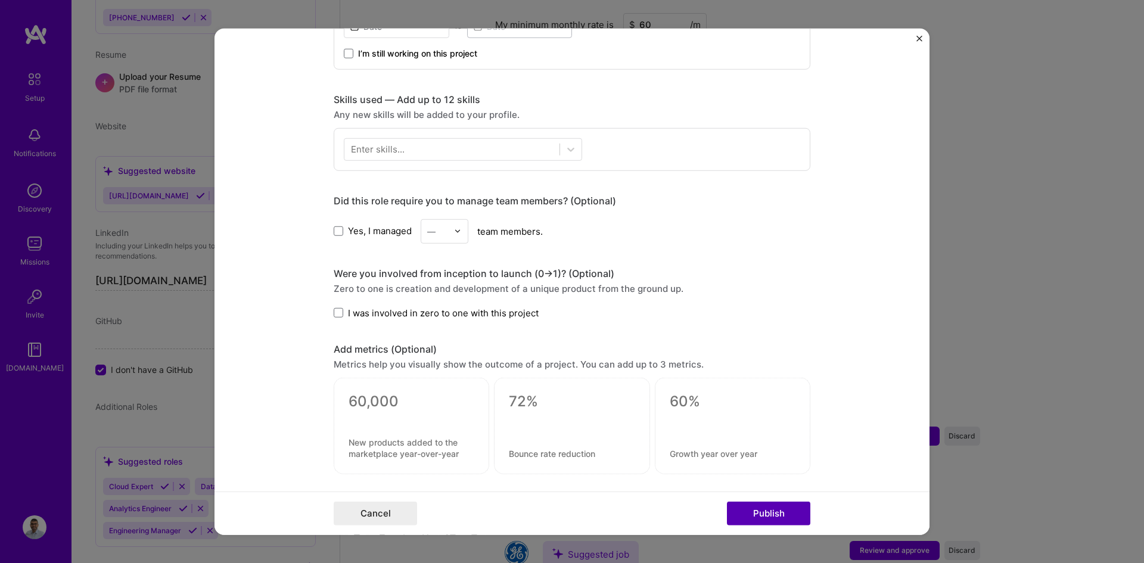
type input "[URL][DOMAIN_NAME]"
click at [784, 514] on button "Publish" at bounding box center [768, 514] width 83 height 24
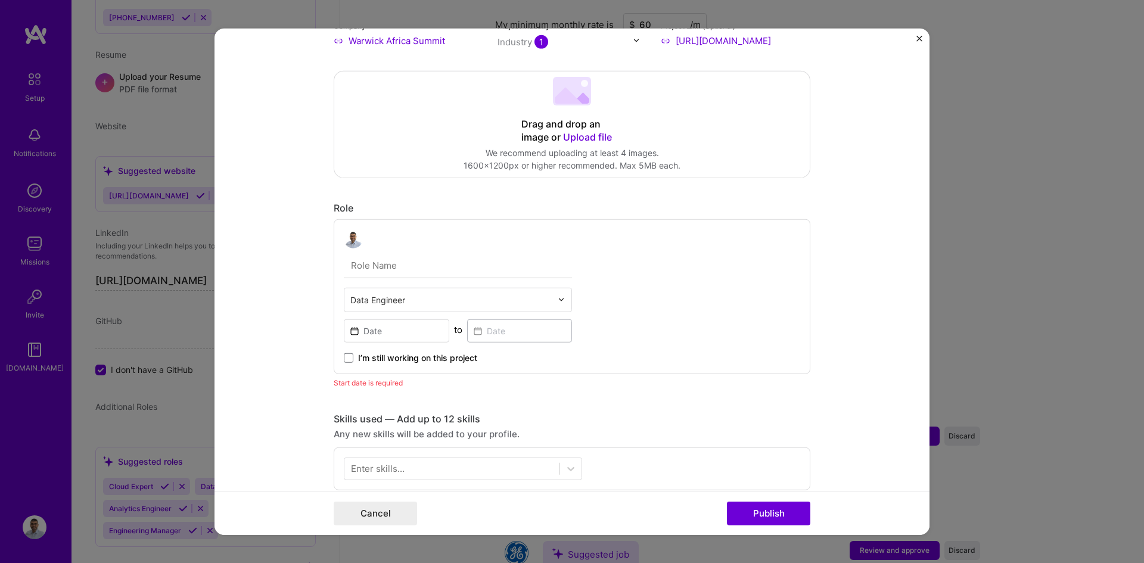
scroll to position [167, 0]
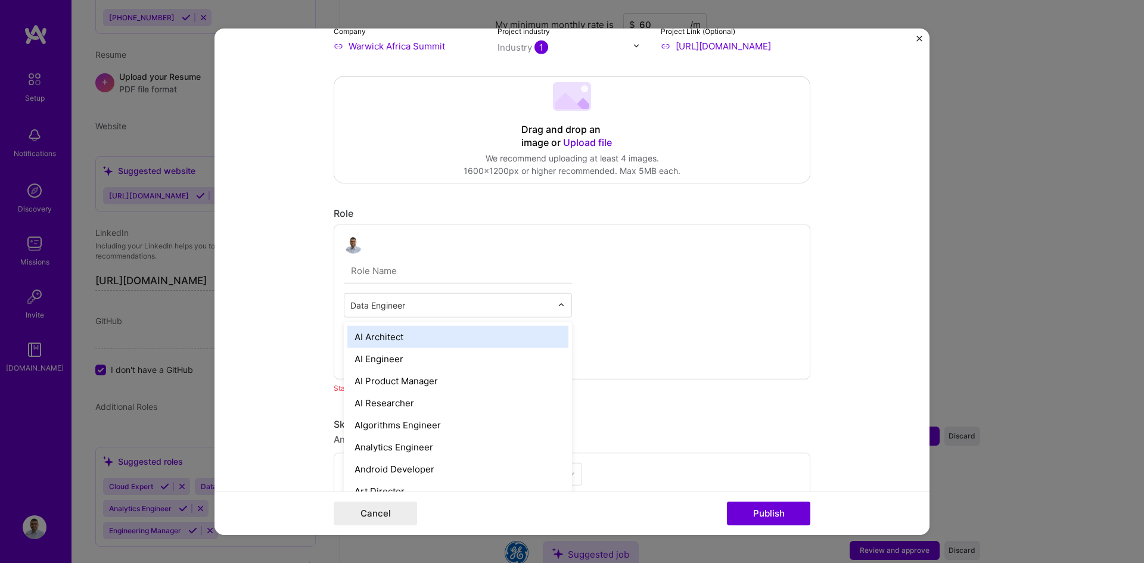
click at [398, 301] on input "text" at bounding box center [450, 305] width 201 height 13
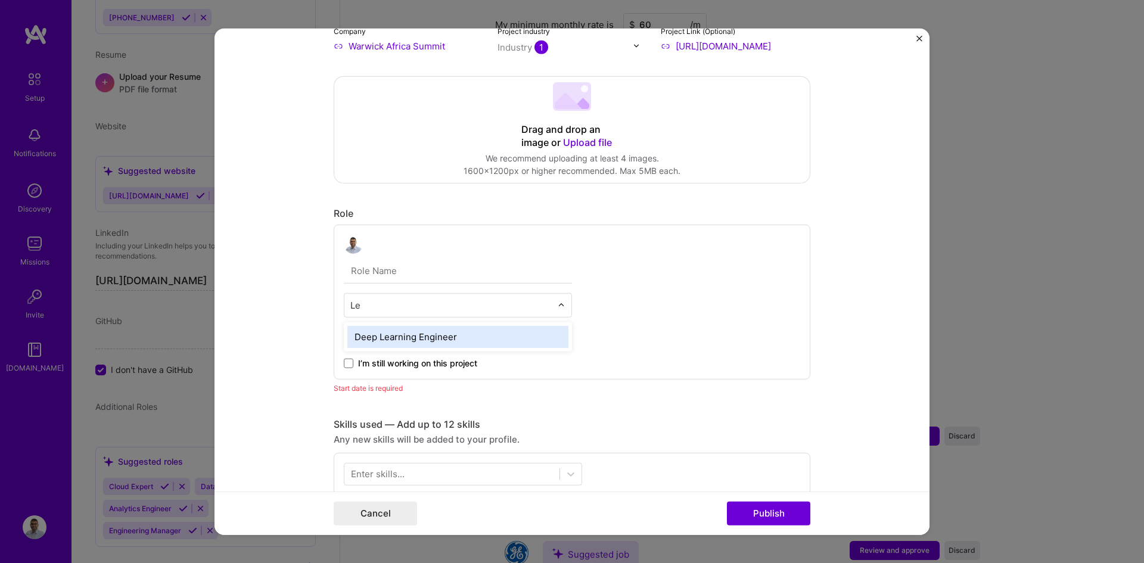
type input "L"
type input "d"
type input "D"
type input "Data"
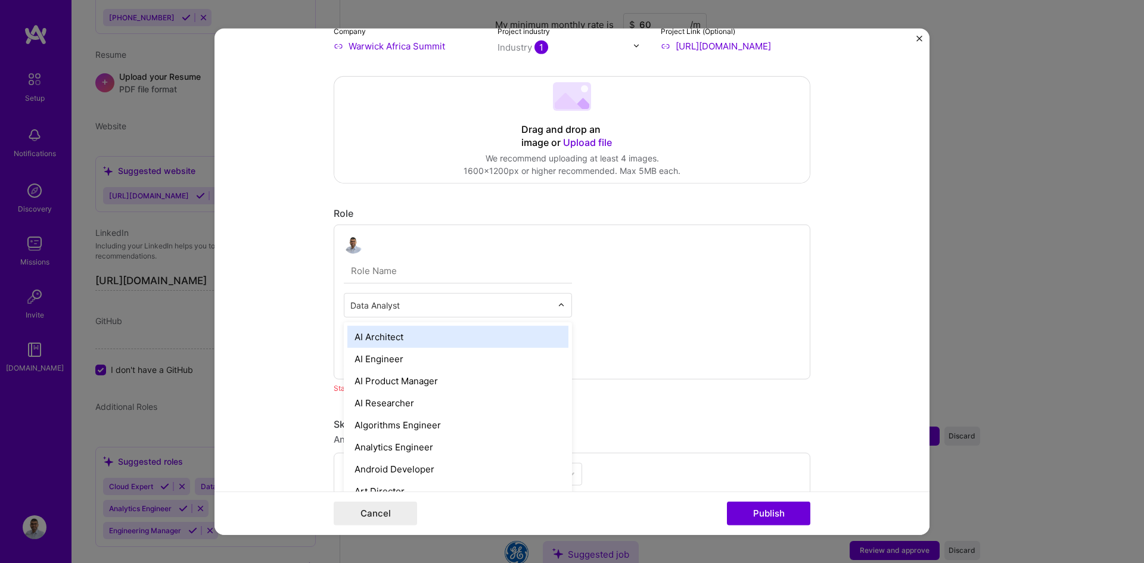
click at [408, 312] on div at bounding box center [450, 304] width 201 height 15
click at [409, 310] on input "text" at bounding box center [450, 305] width 201 height 13
drag, startPoint x: 412, startPoint y: 304, endPoint x: 345, endPoint y: 284, distance: 69.7
click at [345, 284] on div "option Data Analyst, selected. option AI Architect focused, 1 of 70. 69 results…" at bounding box center [458, 301] width 228 height 135
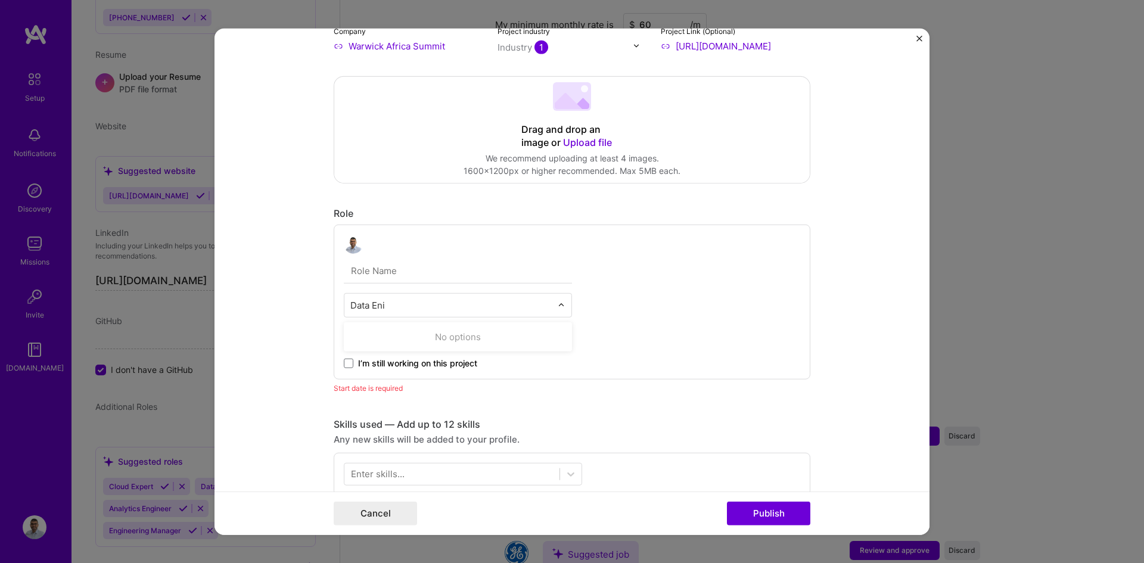
type input "Data En"
click at [424, 334] on input at bounding box center [396, 335] width 105 height 23
